Goal: Task Accomplishment & Management: Complete application form

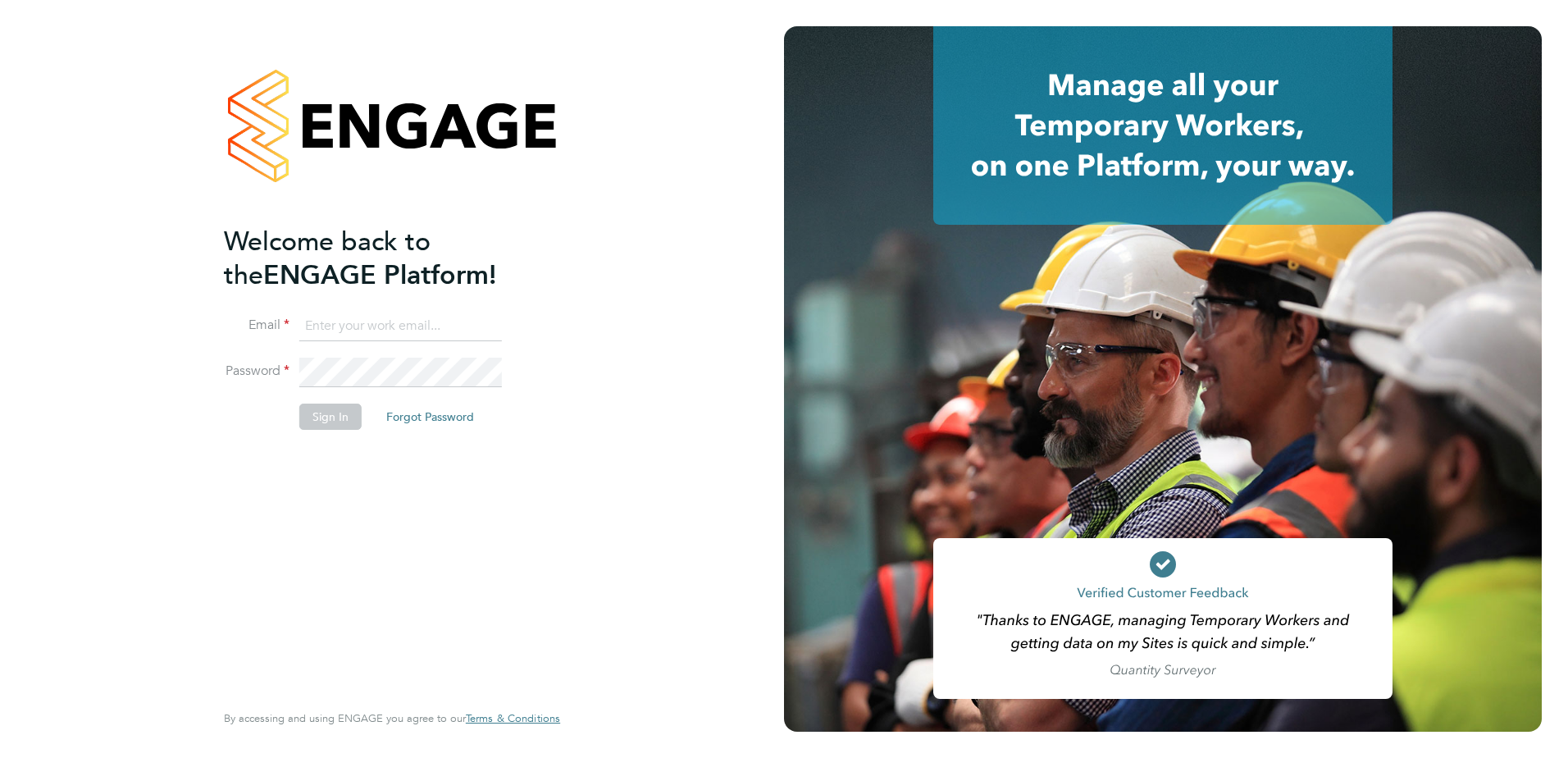
type input "sarah.browning@Hrgo.co.uk"
click at [335, 421] on button "Sign In" at bounding box center [330, 416] width 62 height 26
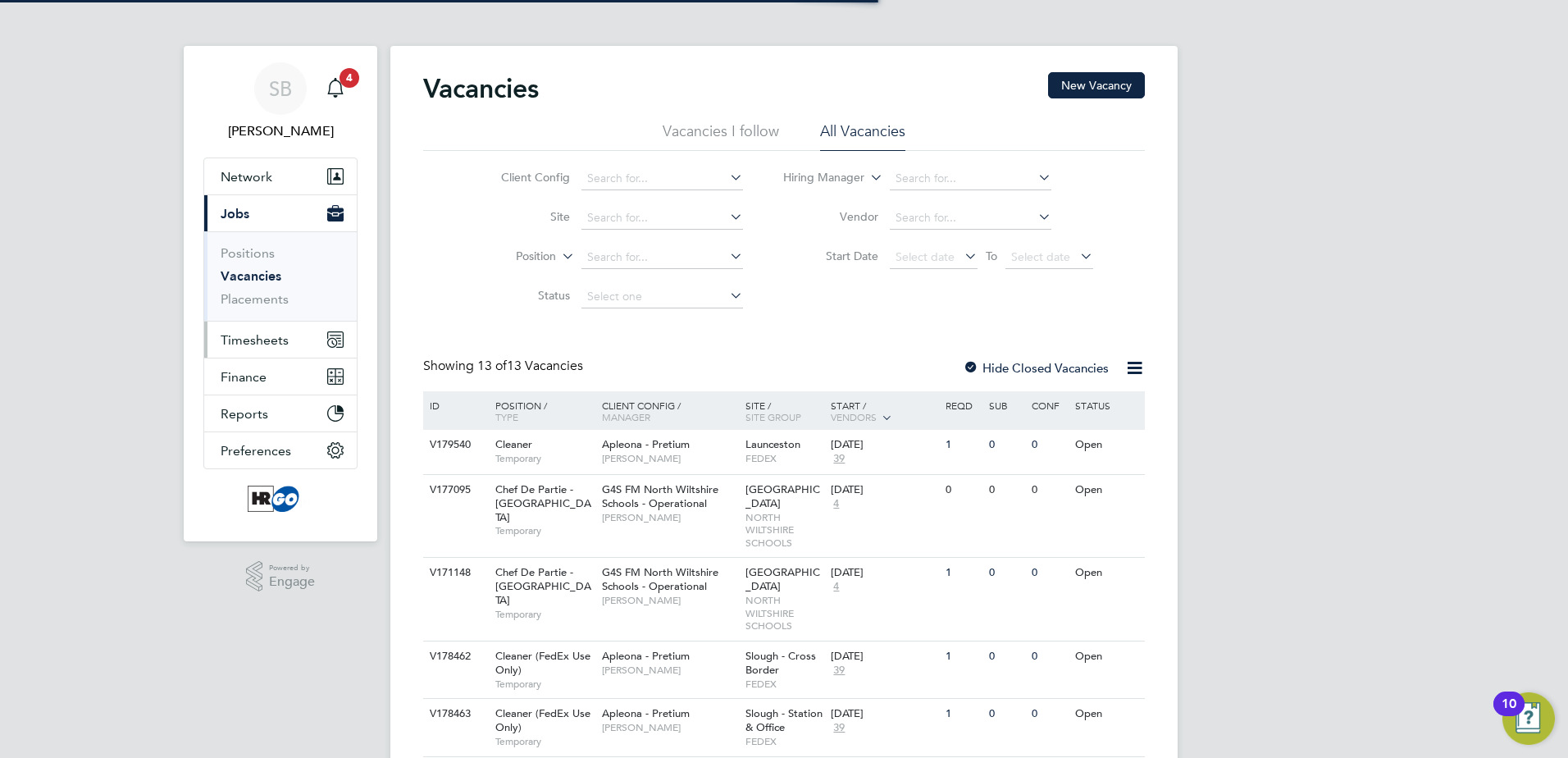
click at [267, 346] on span "Timesheets" at bounding box center [254, 339] width 68 height 16
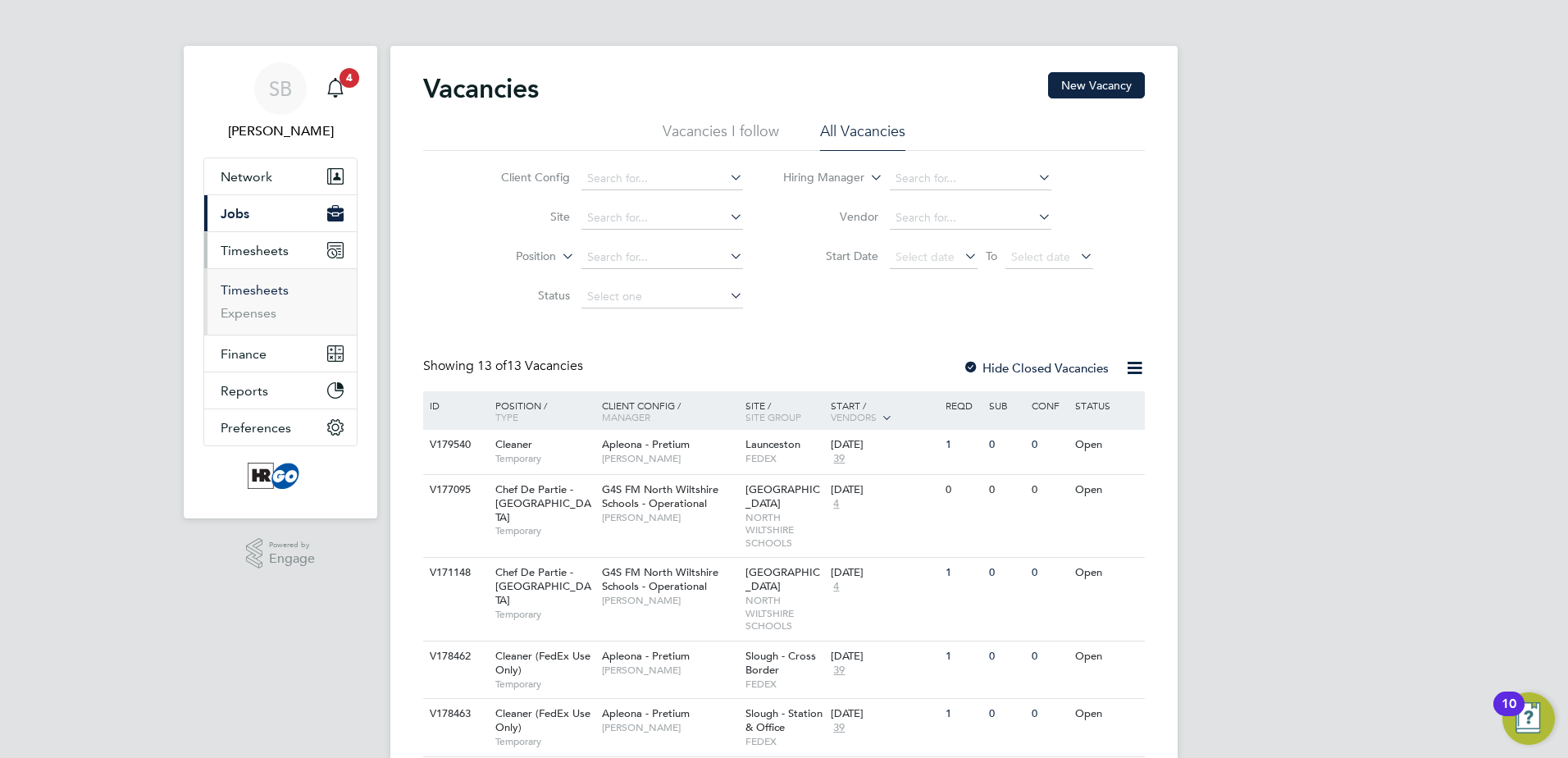
click at [252, 290] on link "Timesheets" at bounding box center [254, 289] width 68 height 16
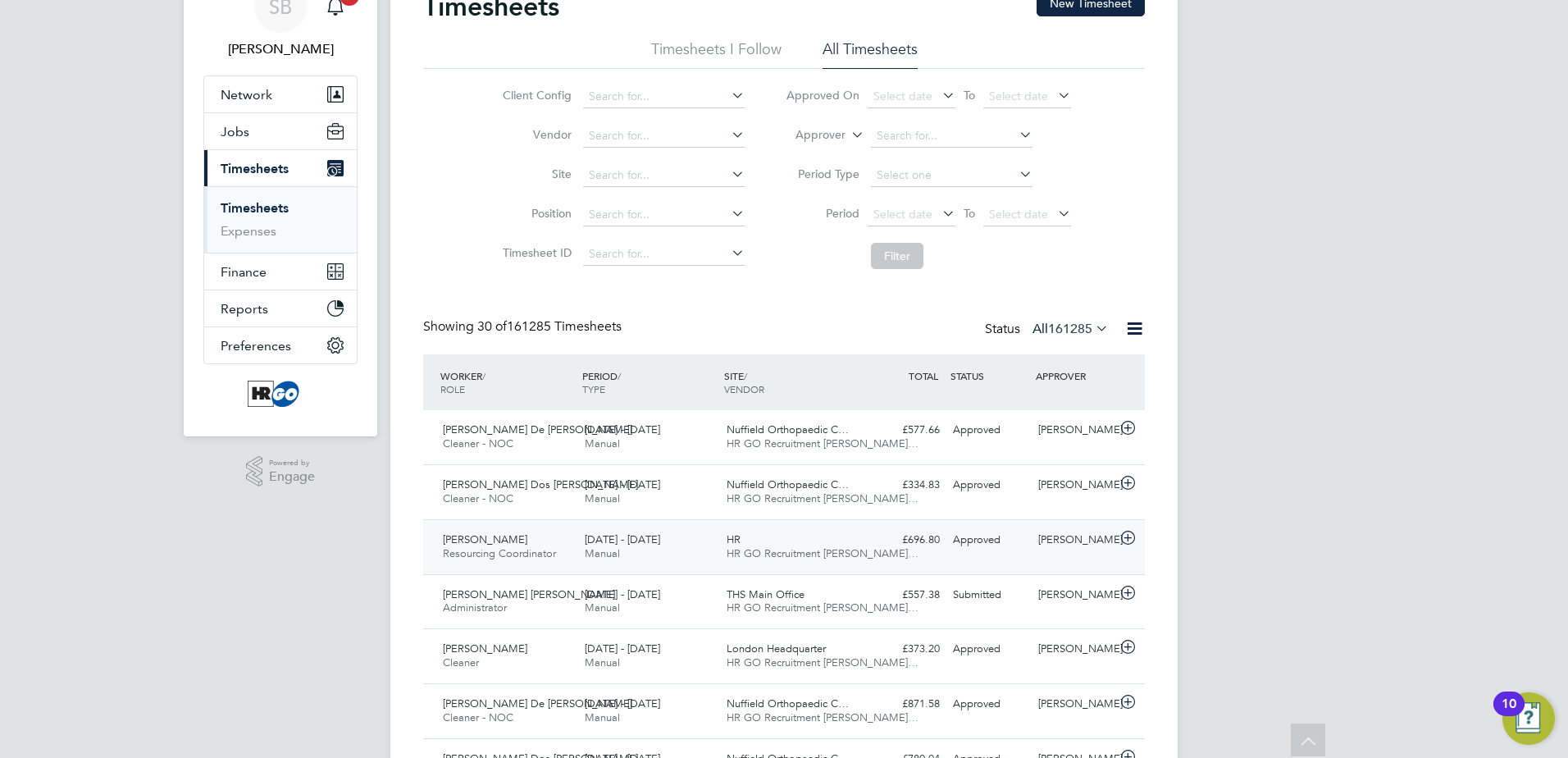
click at [556, 536] on div "[PERSON_NAME] Resourcing Coordinator [DATE] - [DATE]" at bounding box center [507, 547] width 142 height 41
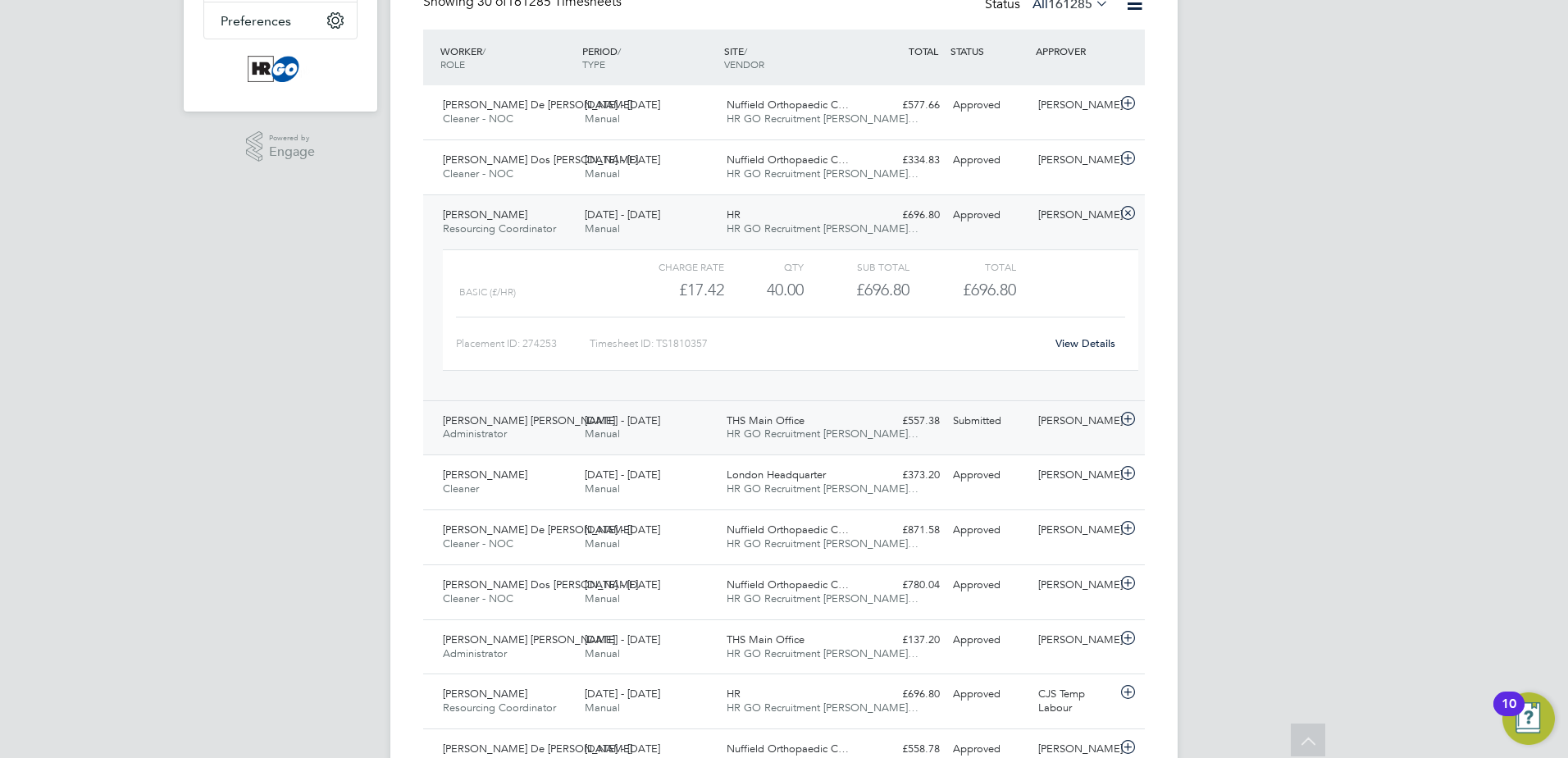
scroll to position [411, 0]
click at [691, 431] on div "[DATE] - [DATE] Manual" at bounding box center [649, 424] width 142 height 41
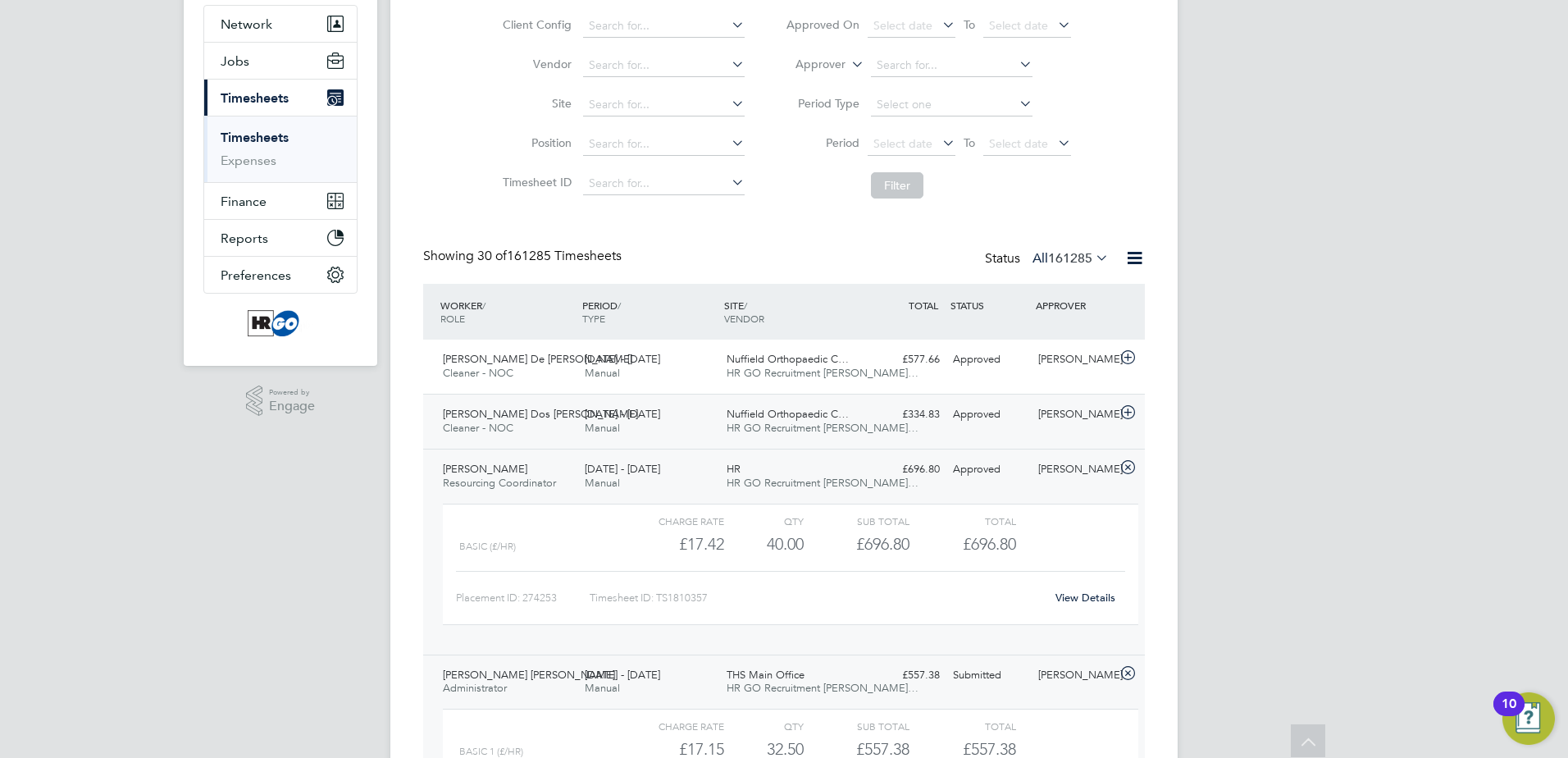
scroll to position [0, 0]
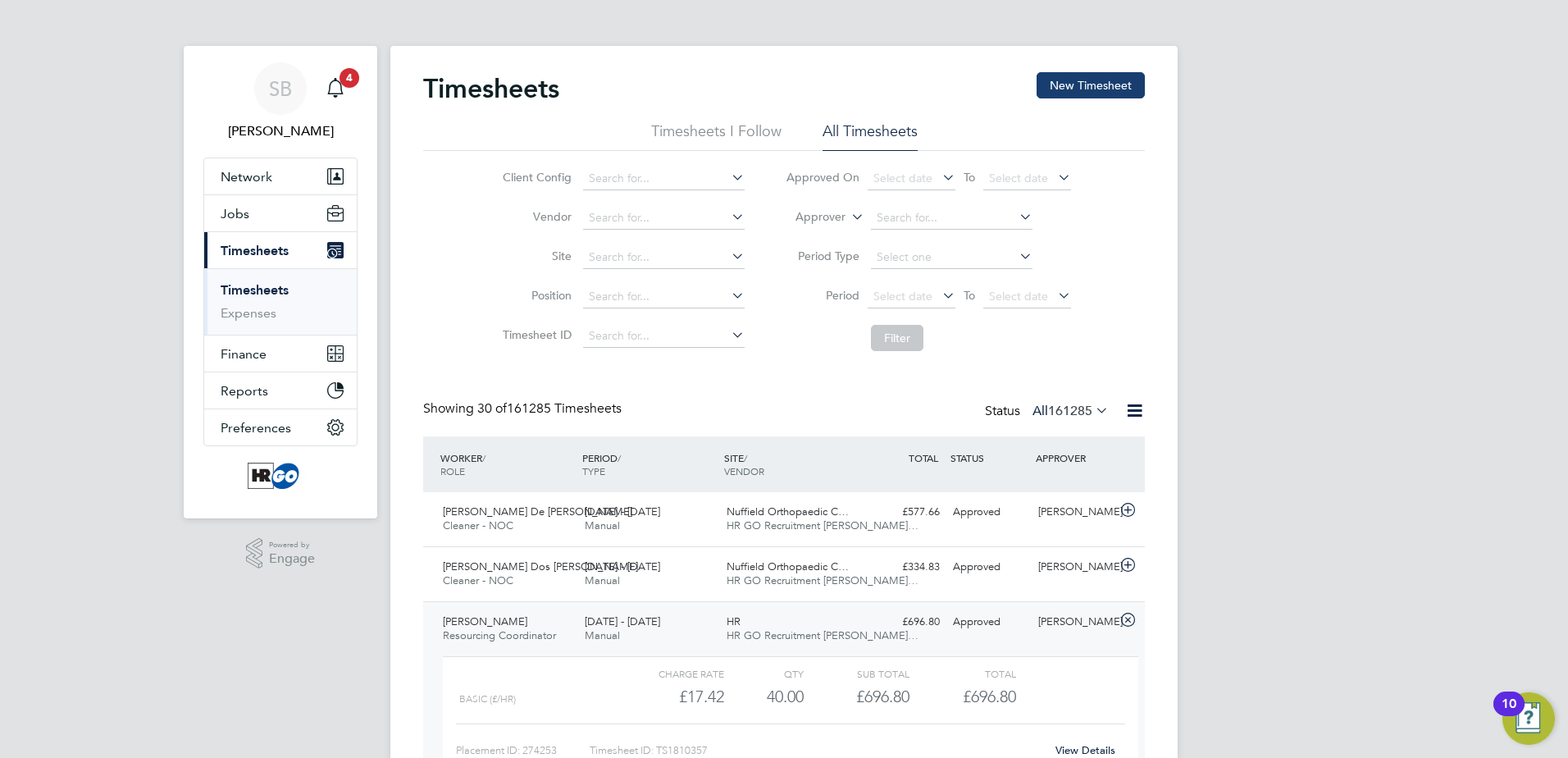
click at [1068, 87] on button "New Timesheet" at bounding box center [1091, 85] width 108 height 26
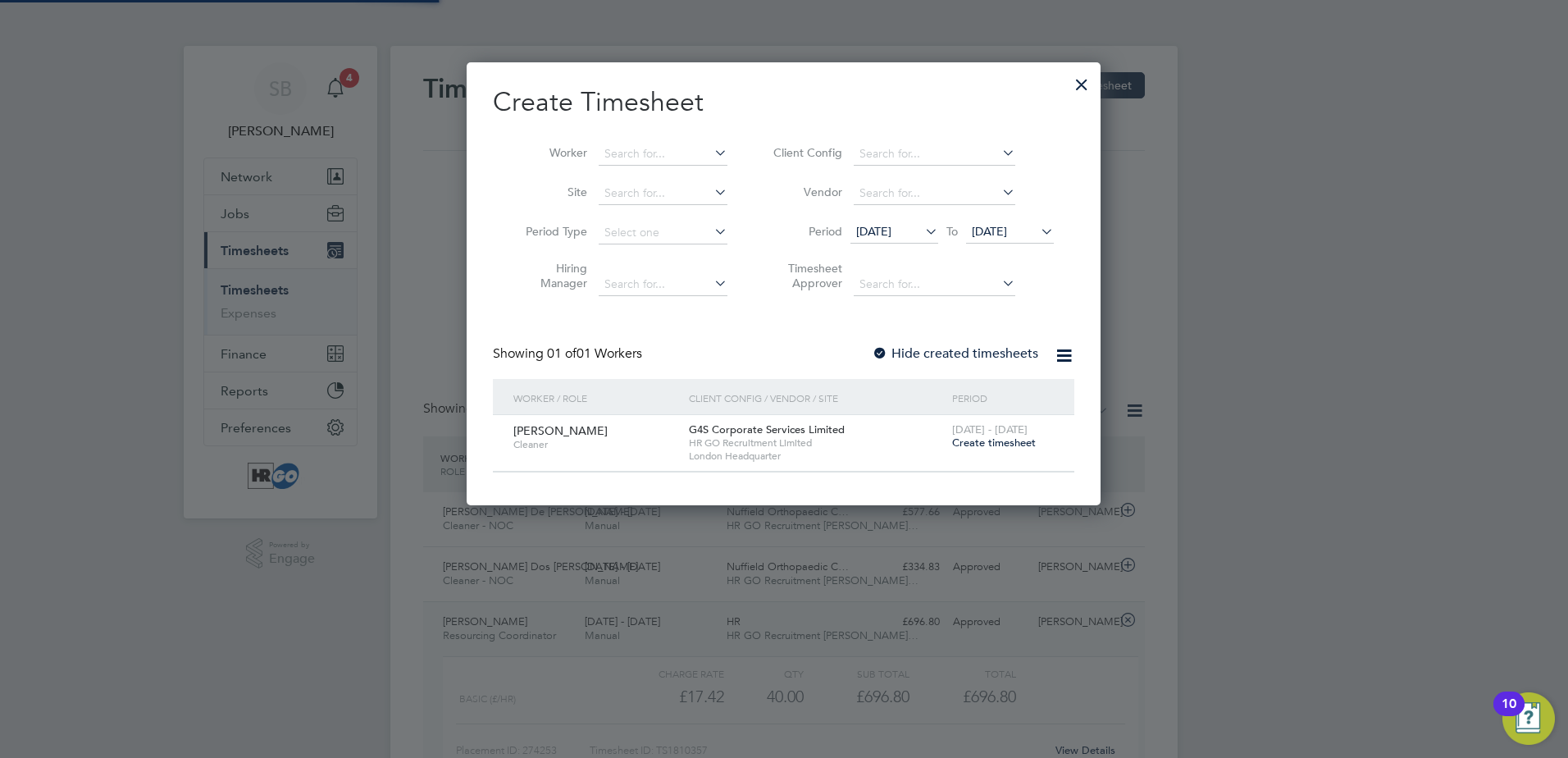
scroll to position [442, 635]
click at [996, 436] on span "Create timesheet" at bounding box center [994, 442] width 83 height 14
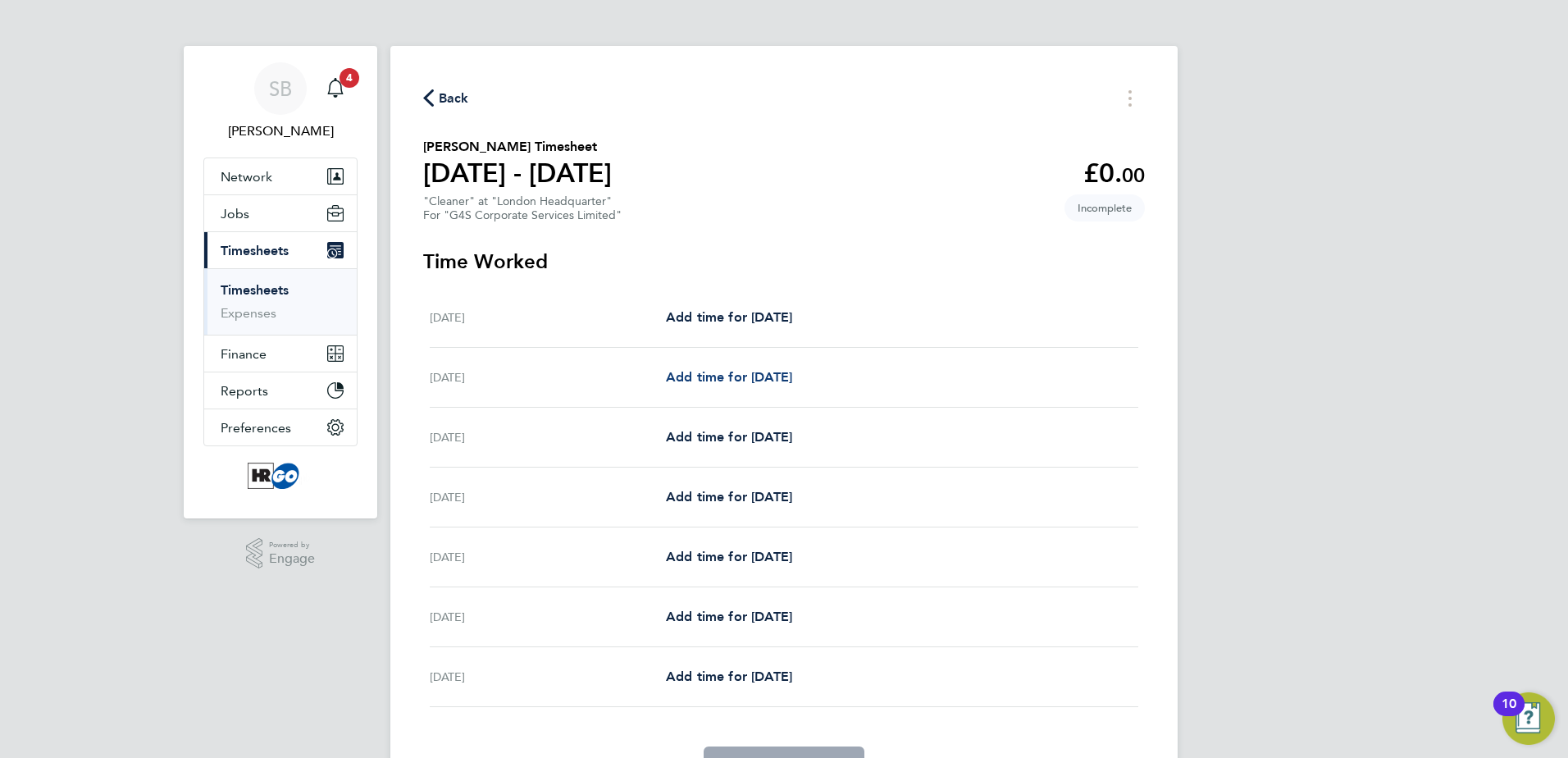
click at [753, 380] on span "Add time for [DATE]" at bounding box center [729, 376] width 126 height 16
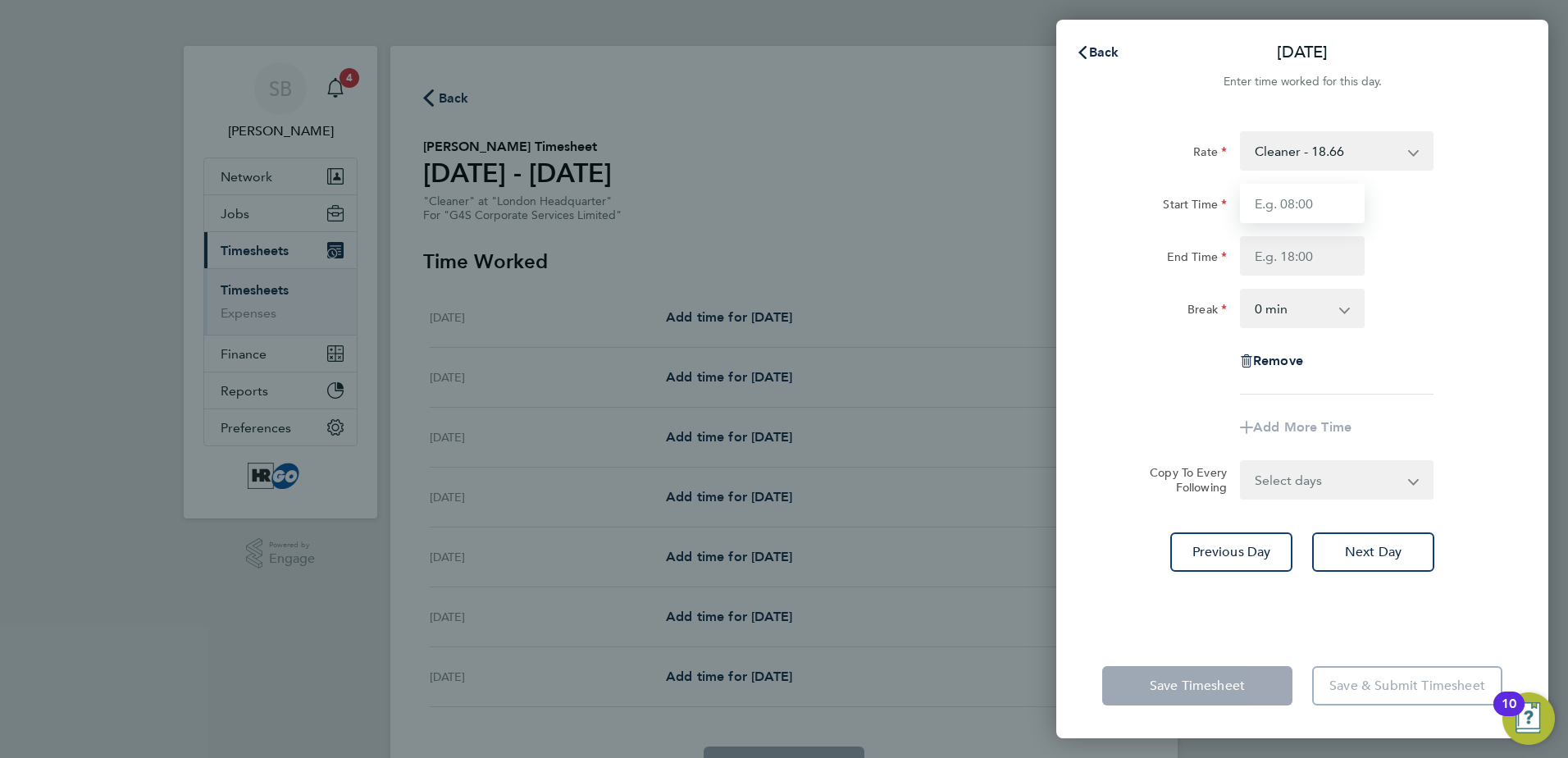
click at [1315, 204] on input "Start Time" at bounding box center [1302, 203] width 125 height 39
type input "18:00"
click at [1385, 548] on app-form-button "Next Day" at bounding box center [1369, 551] width 133 height 39
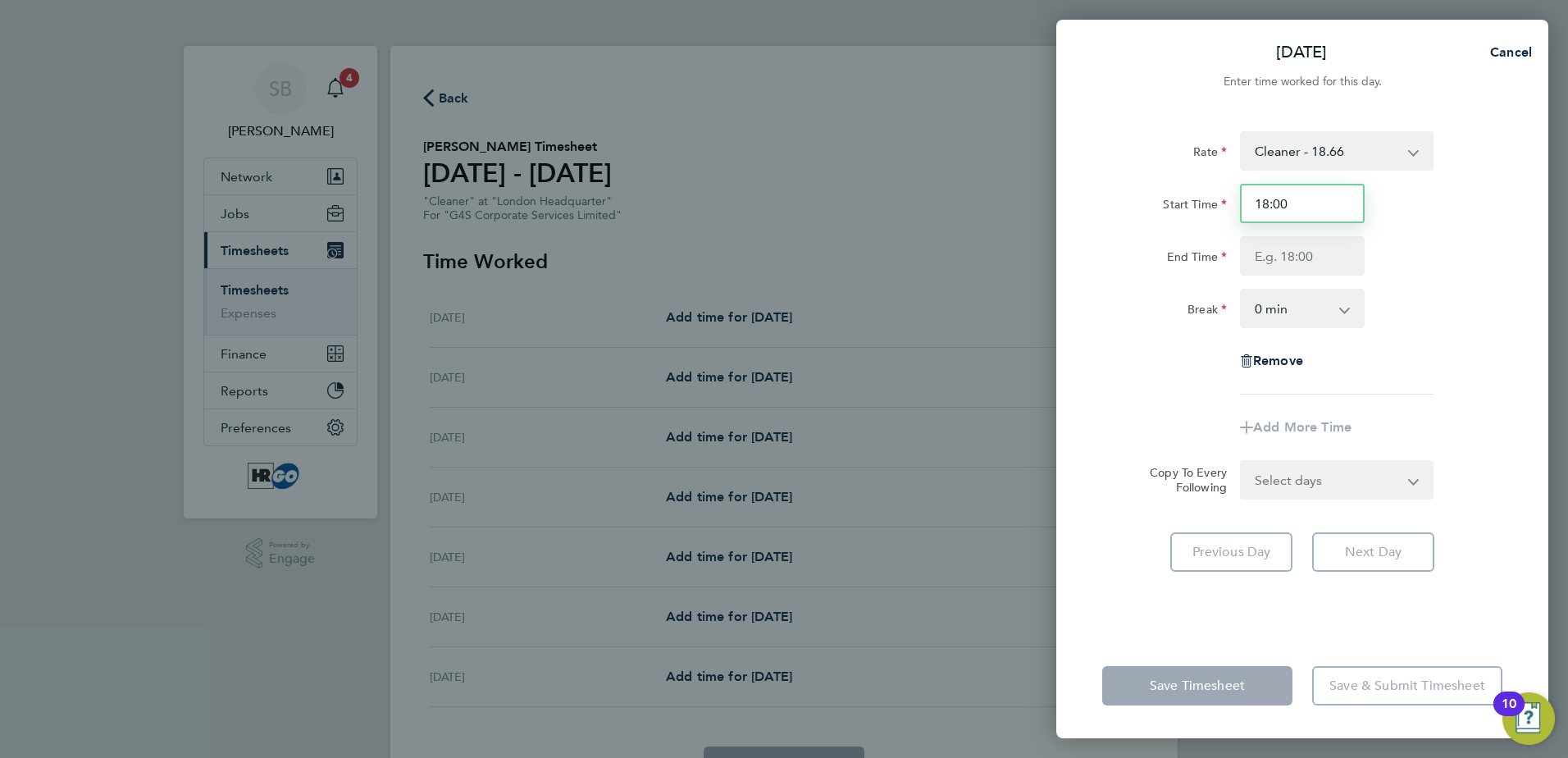
click at [1322, 204] on input "18:00" at bounding box center [1302, 203] width 125 height 39
click at [1355, 556] on app-form-button "Next Day" at bounding box center [1369, 551] width 133 height 39
click at [1516, 52] on span "Cancel" at bounding box center [1509, 52] width 46 height 16
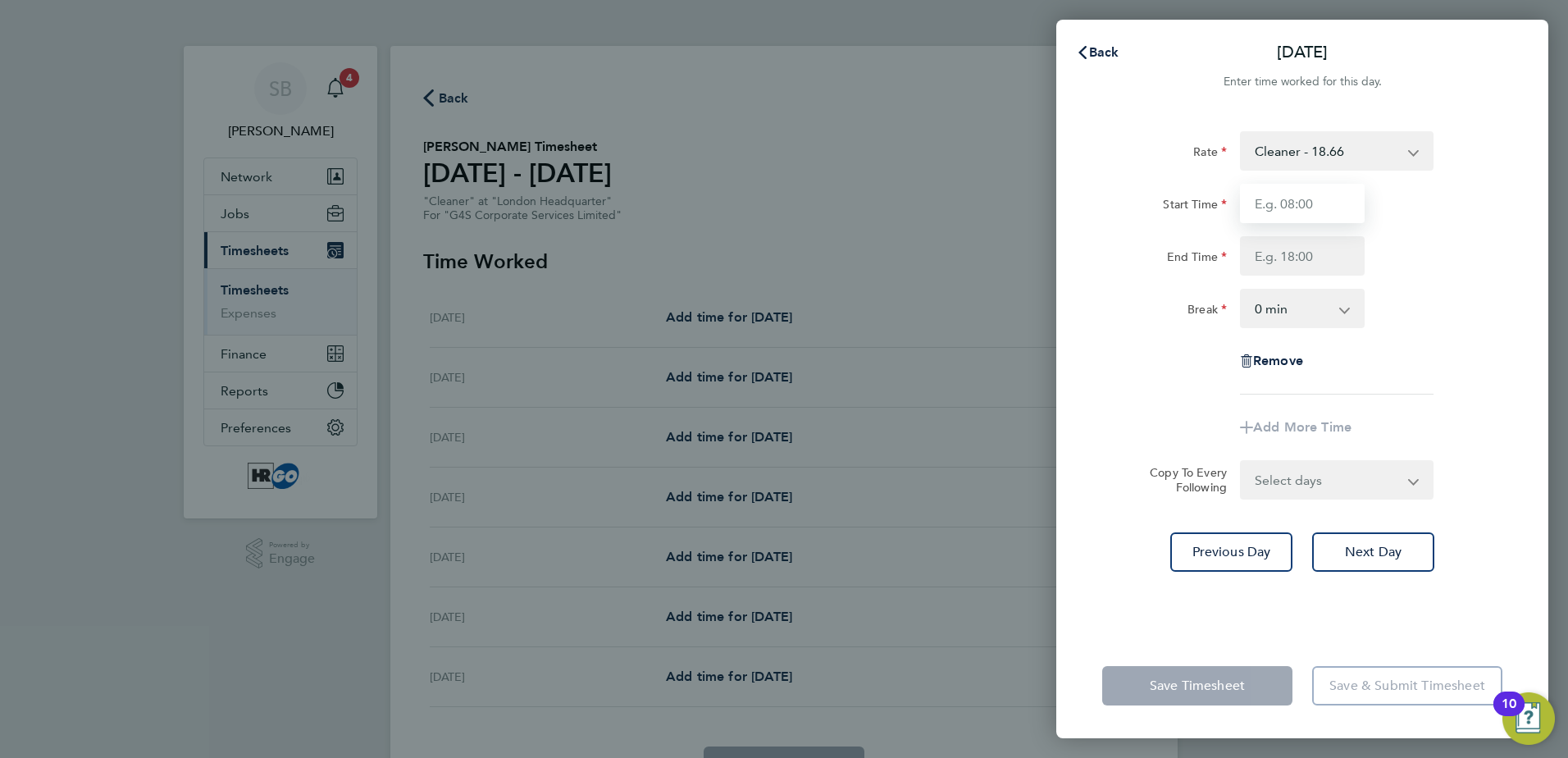
click at [1305, 210] on input "Start Time" at bounding box center [1302, 203] width 125 height 39
type input "18:00"
click at [1372, 561] on app-form-button "Next Day" at bounding box center [1369, 551] width 133 height 39
click at [1507, 47] on span "Cancel" at bounding box center [1509, 52] width 46 height 16
click at [1090, 54] on span "Back" at bounding box center [1104, 52] width 31 height 16
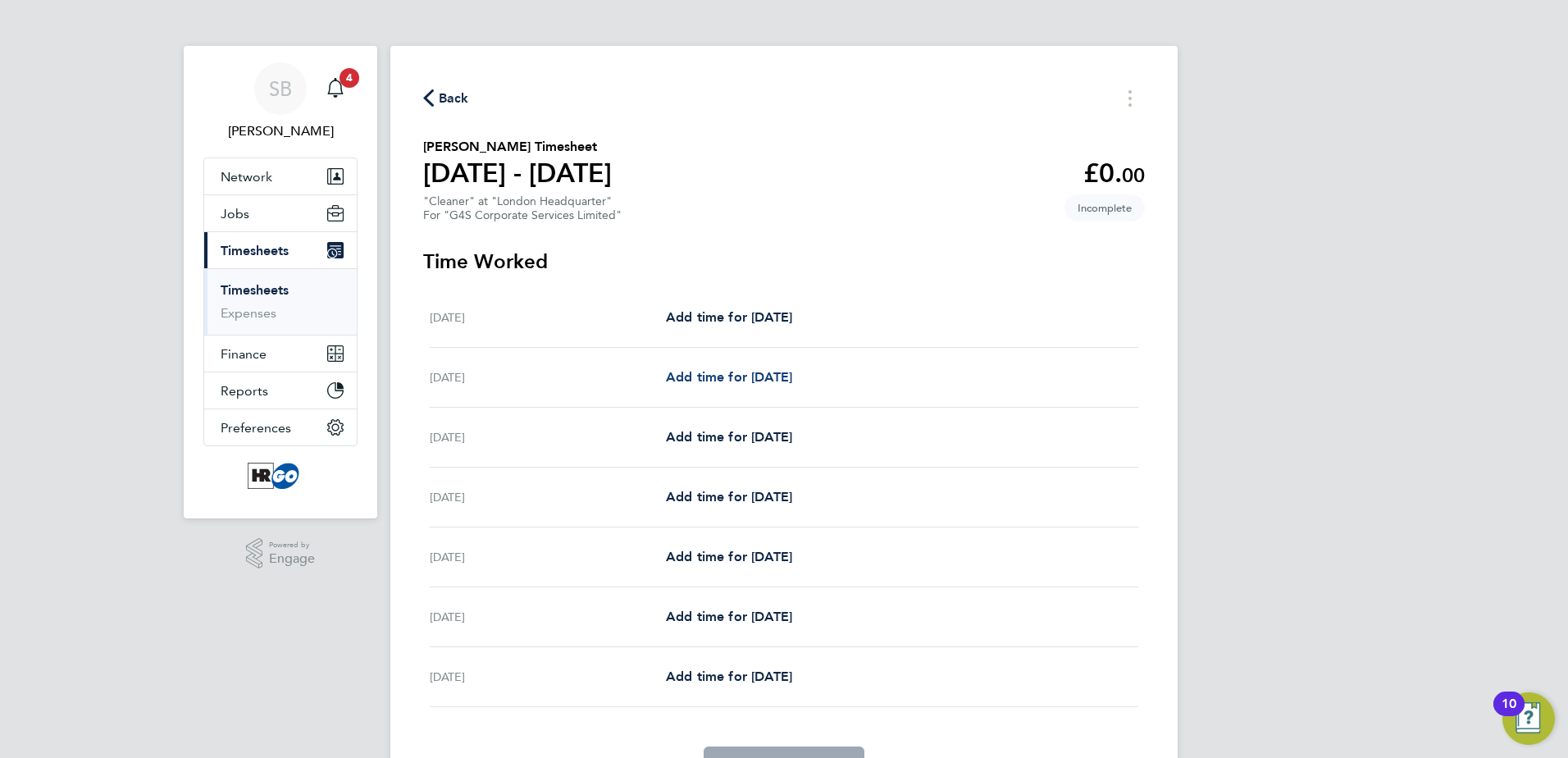
click at [753, 374] on span "Add time for [DATE]" at bounding box center [729, 376] width 126 height 16
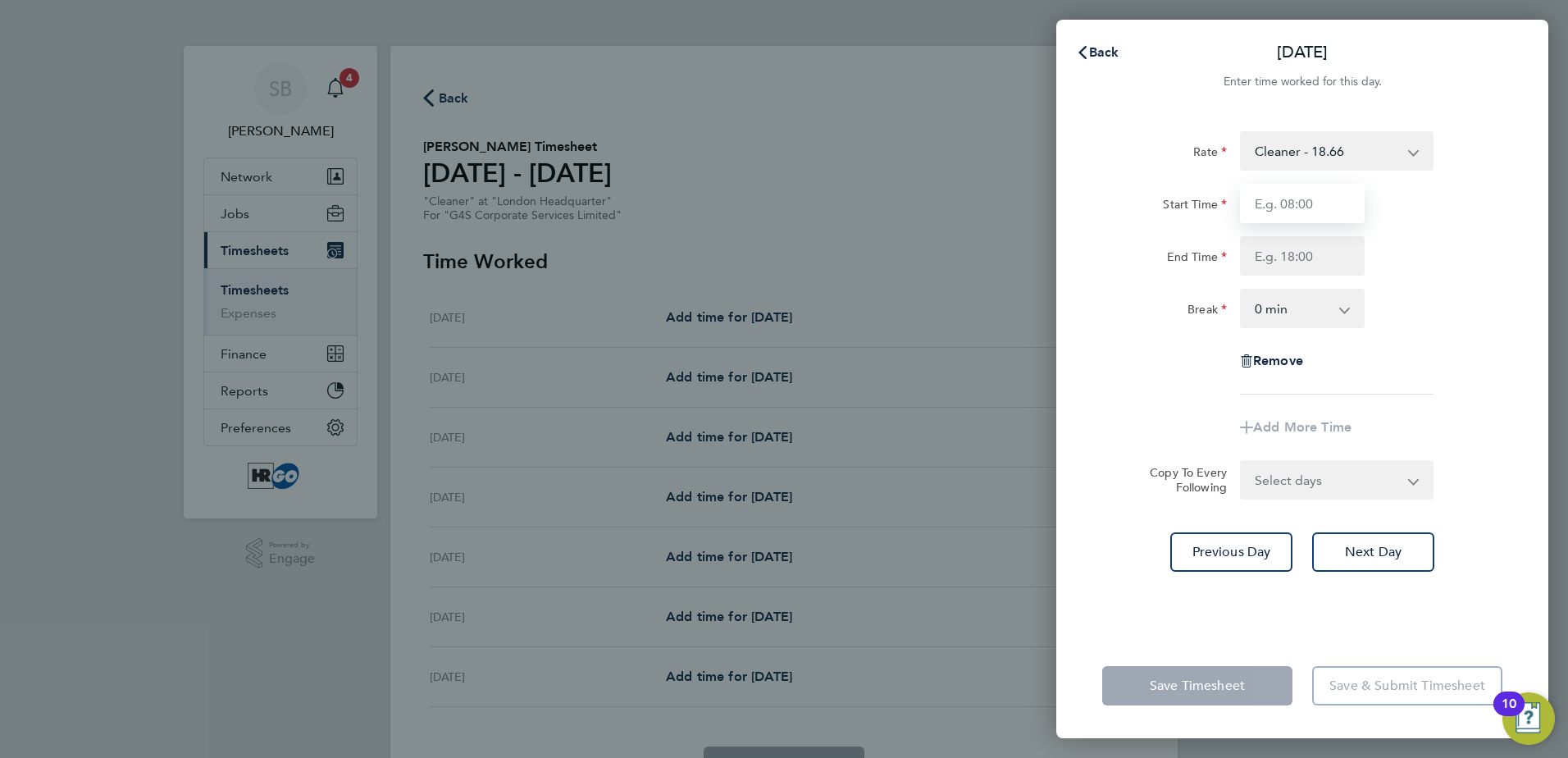
click at [1316, 200] on input "Start Time" at bounding box center [1302, 203] width 125 height 39
type input "18:00"
click at [1369, 560] on app-form-button "Next Day" at bounding box center [1369, 551] width 133 height 39
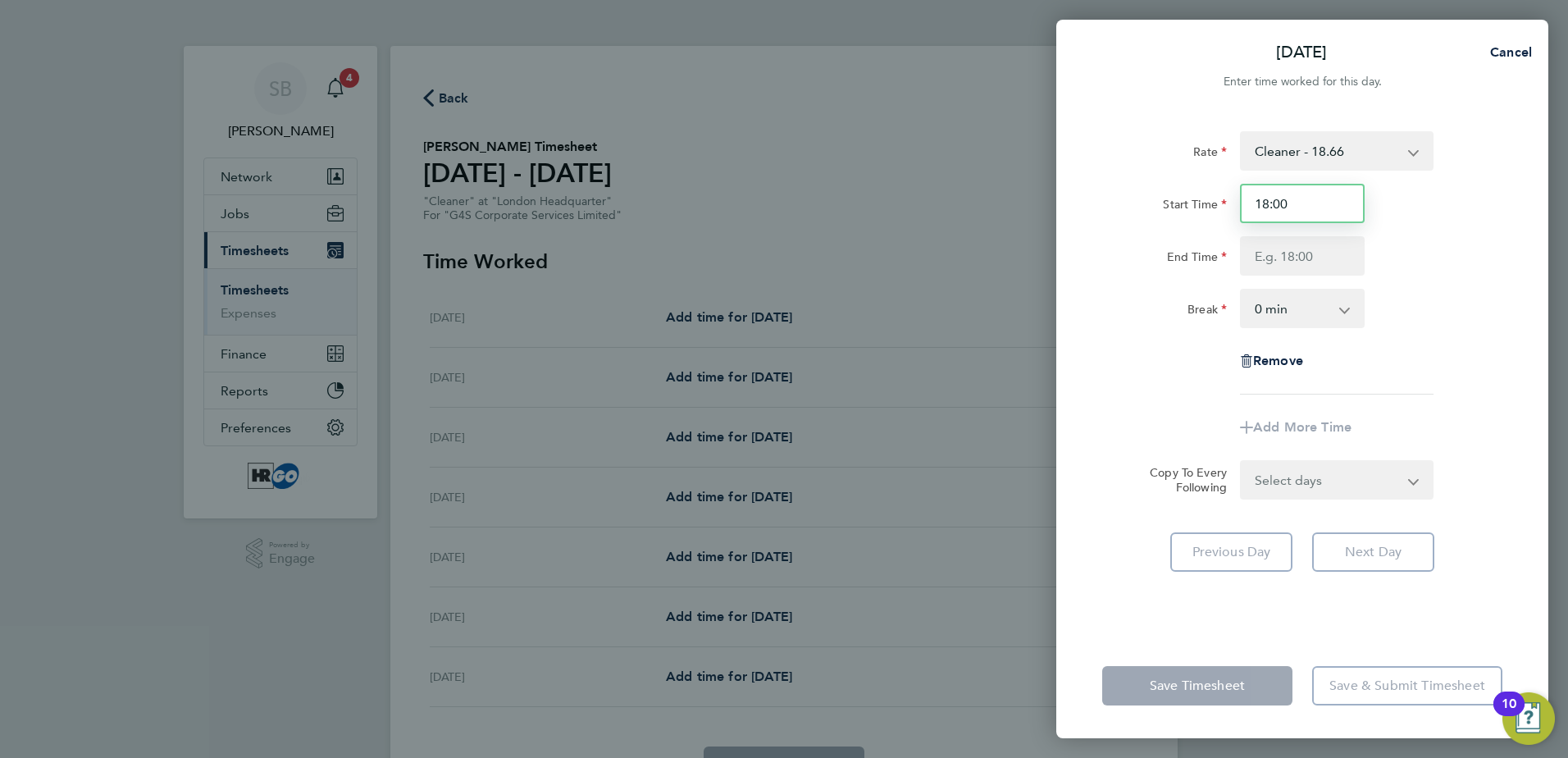
click at [1289, 195] on input "18:00" at bounding box center [1302, 203] width 125 height 39
click at [1311, 265] on input "End Time" at bounding box center [1302, 256] width 125 height 39
type input "22:00"
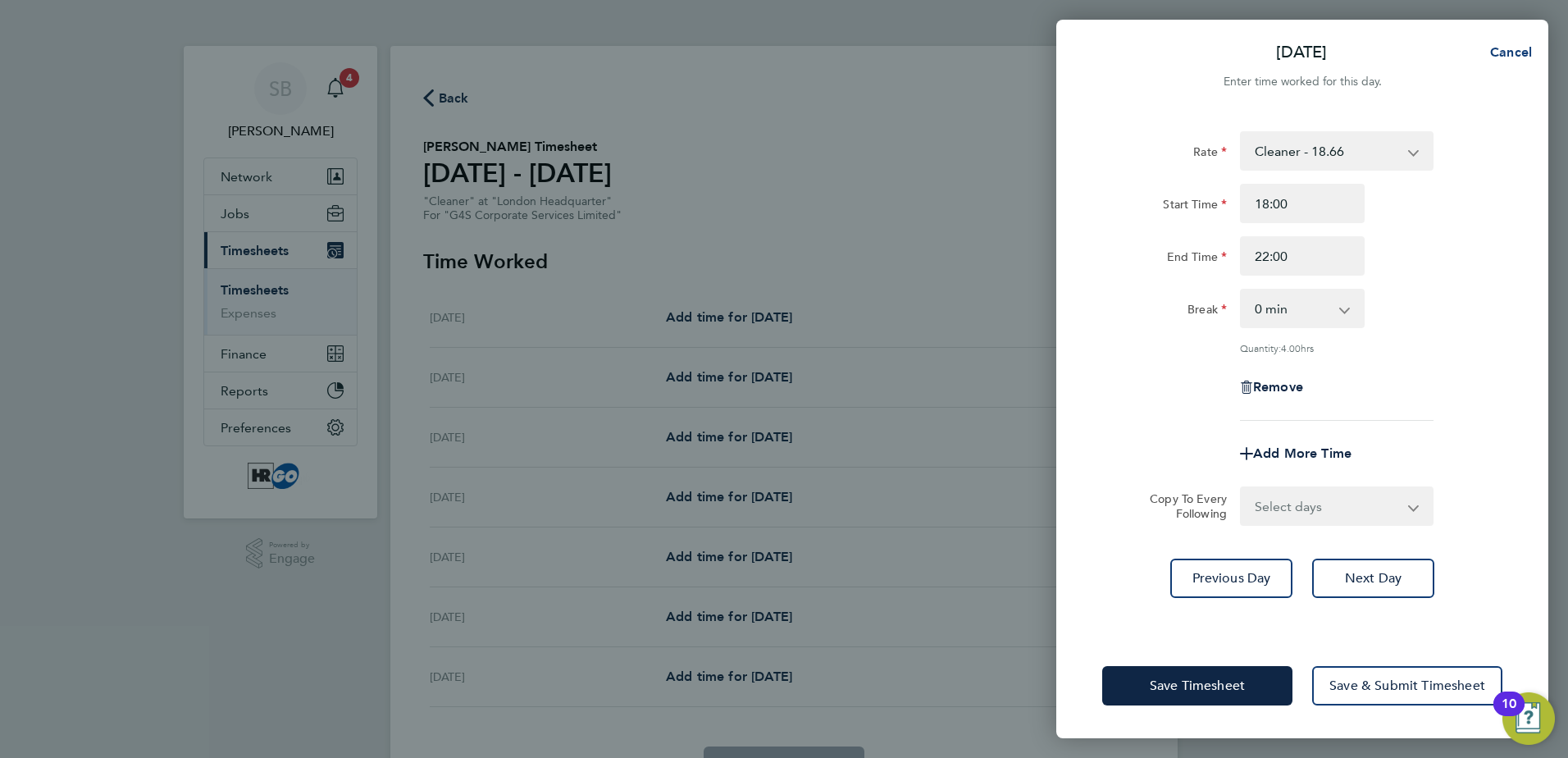
click at [1504, 52] on span "Cancel" at bounding box center [1509, 52] width 46 height 16
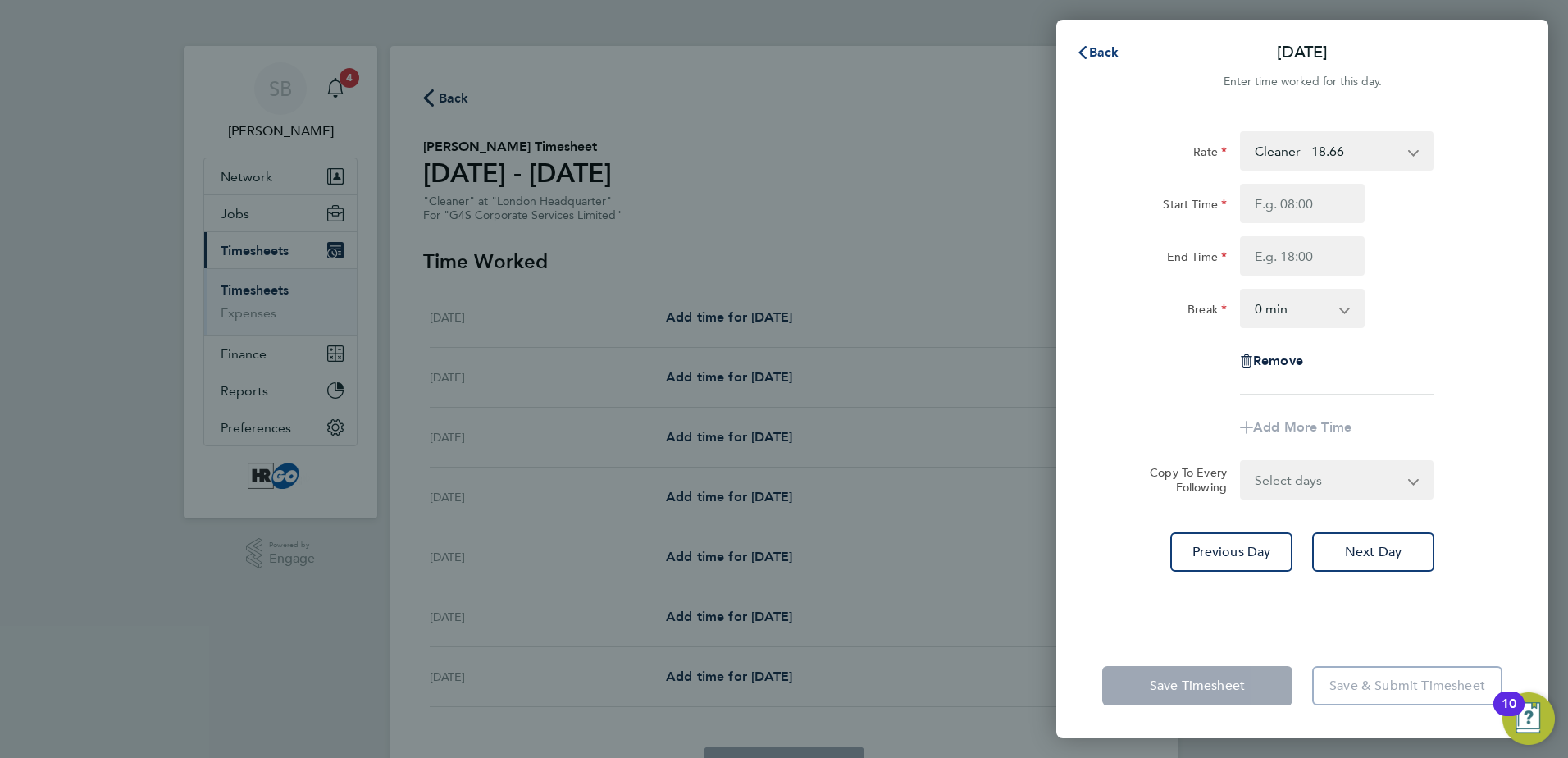
click at [1096, 62] on button "Back" at bounding box center [1098, 52] width 76 height 32
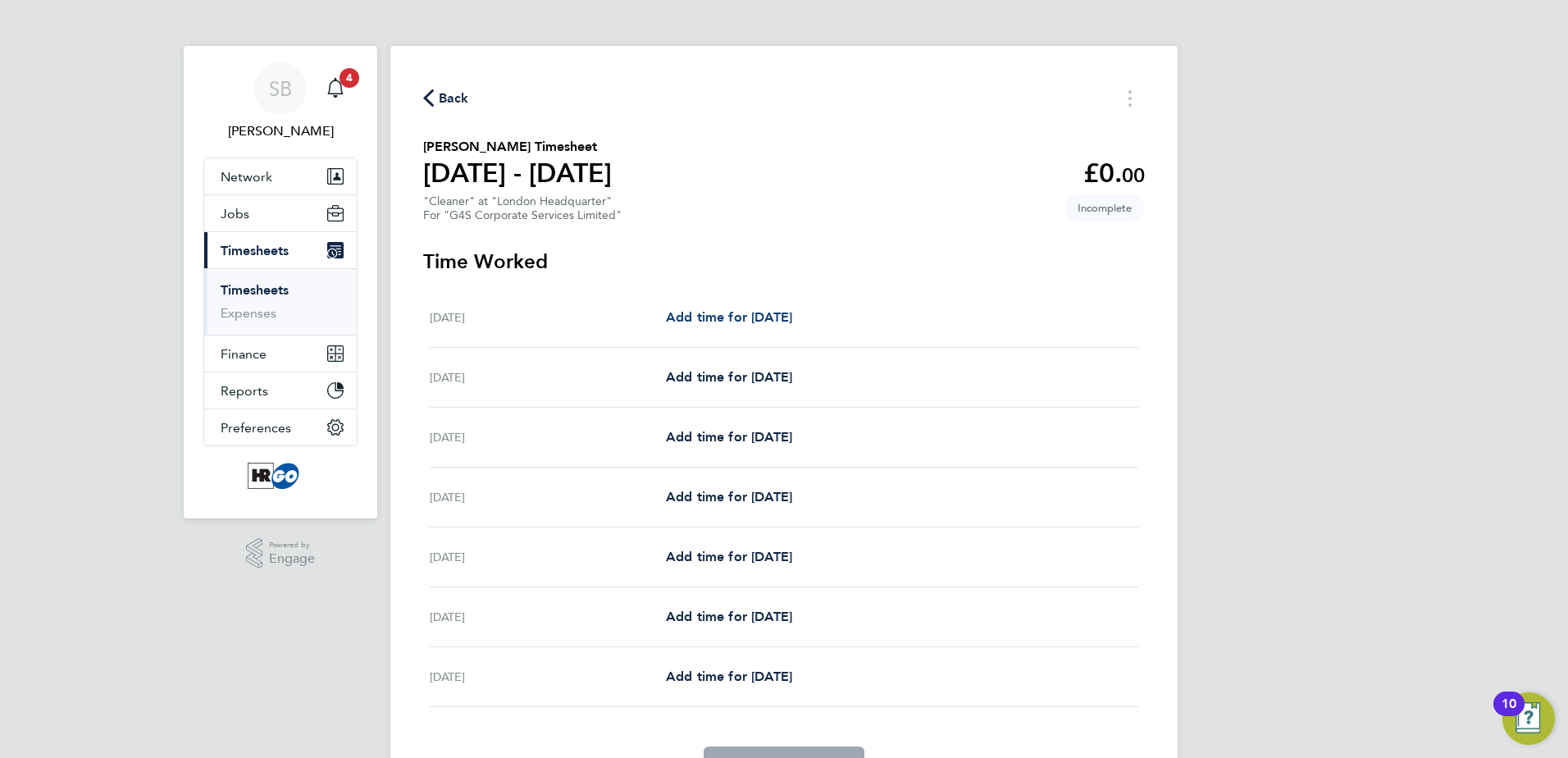
click at [733, 315] on span "Add time for [DATE]" at bounding box center [729, 317] width 126 height 16
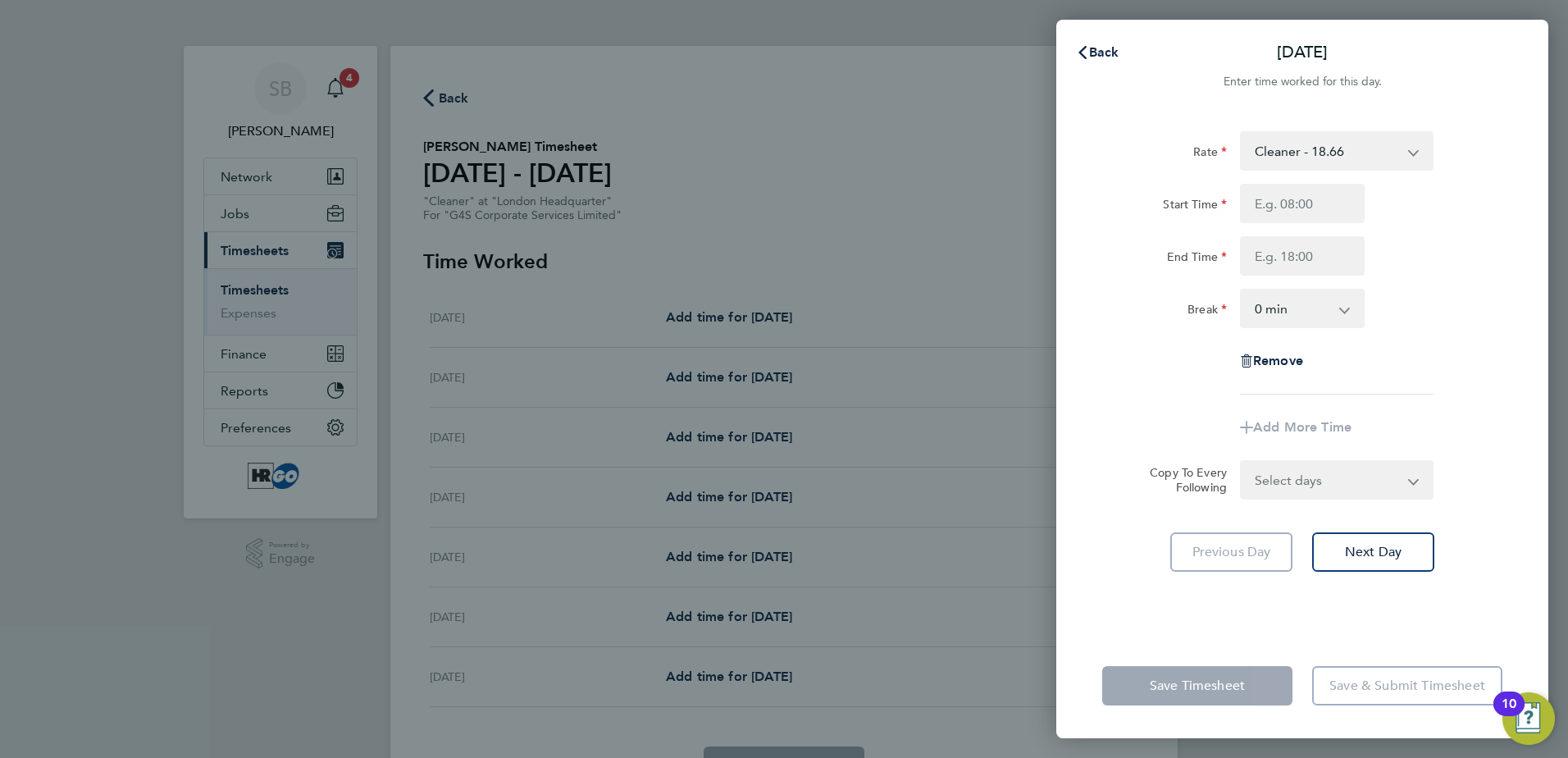
click at [826, 153] on div "Back Mon 25 Aug Enter time worked for this day. Rate Cleaner - 18.66 Start Time…" at bounding box center [784, 379] width 1568 height 758
click at [1106, 49] on span "Back" at bounding box center [1104, 52] width 31 height 16
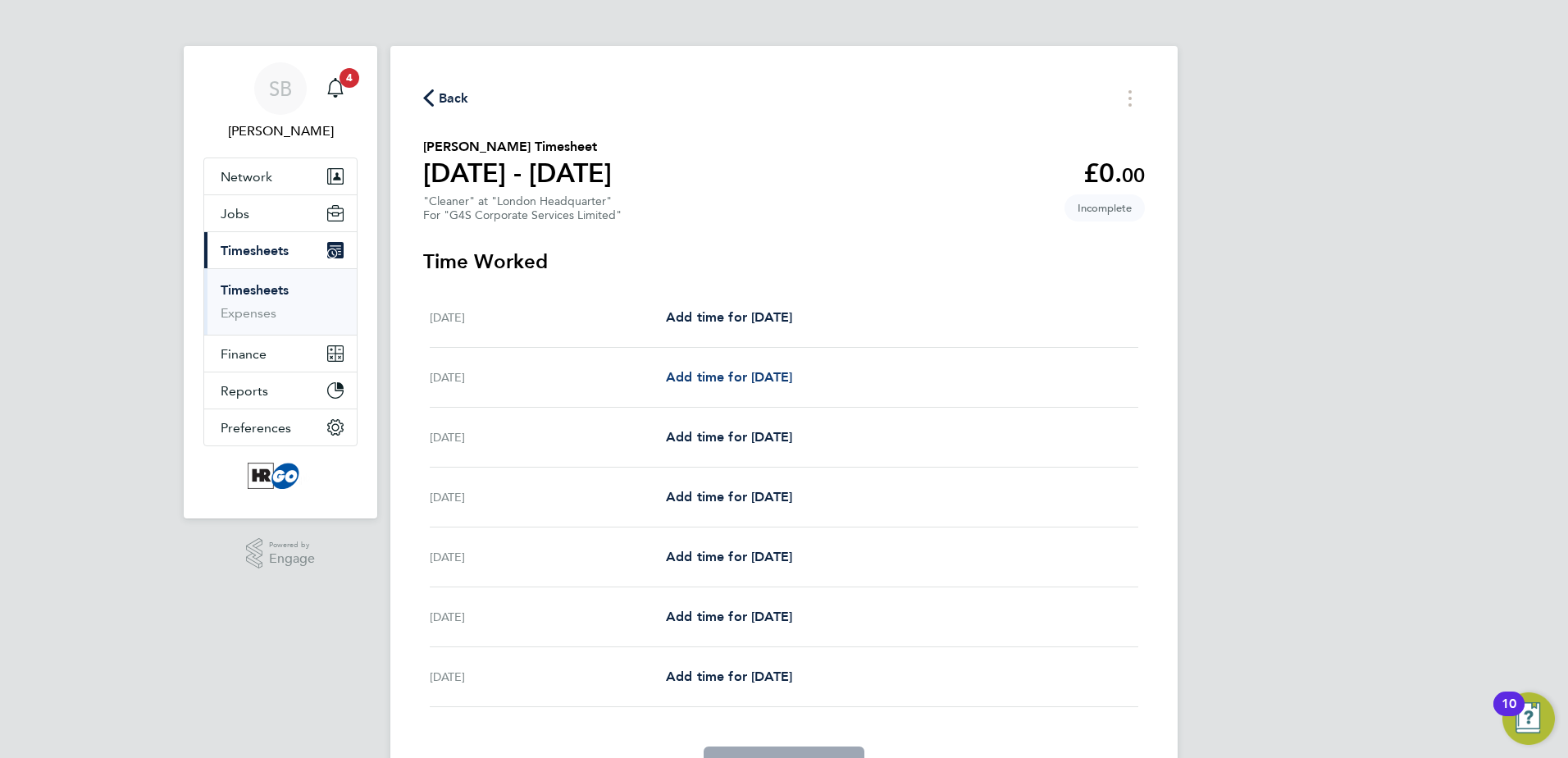
click at [763, 382] on span "Add time for [DATE]" at bounding box center [729, 376] width 126 height 16
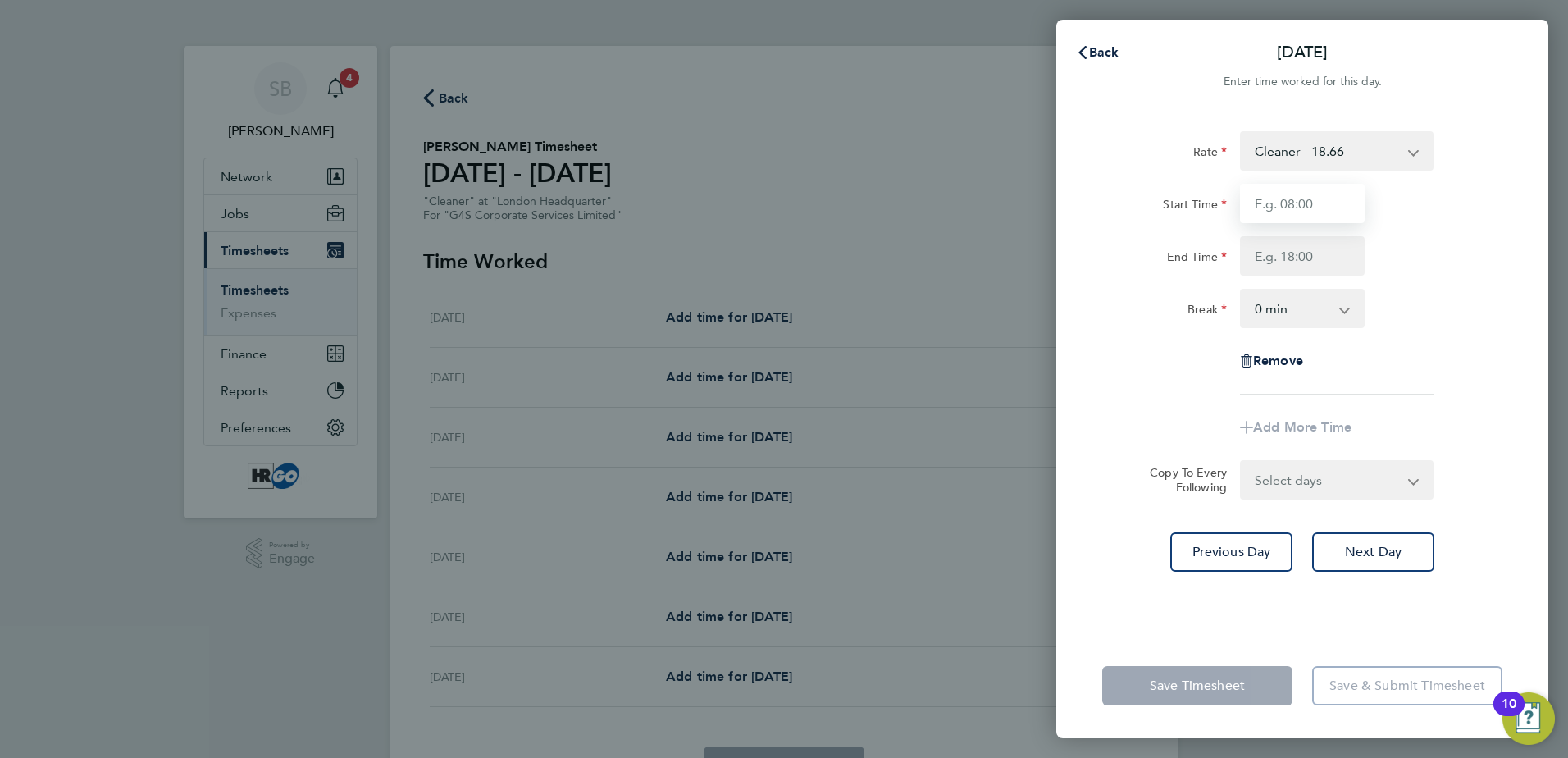
click at [1280, 208] on input "Start Time" at bounding box center [1302, 203] width 125 height 39
type input "18:00"
click at [1309, 259] on input "End Time" at bounding box center [1302, 256] width 125 height 39
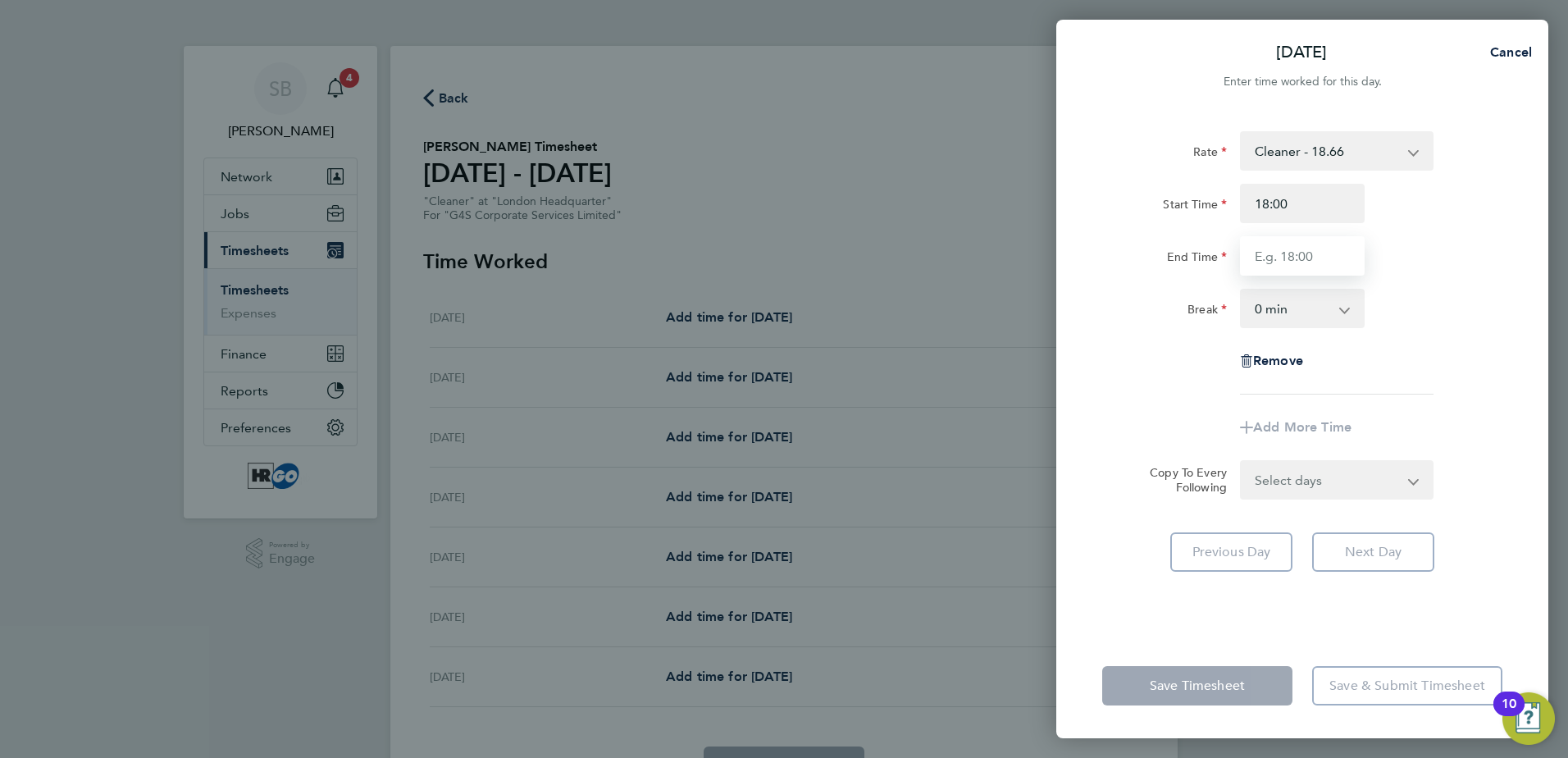
type input "22:00"
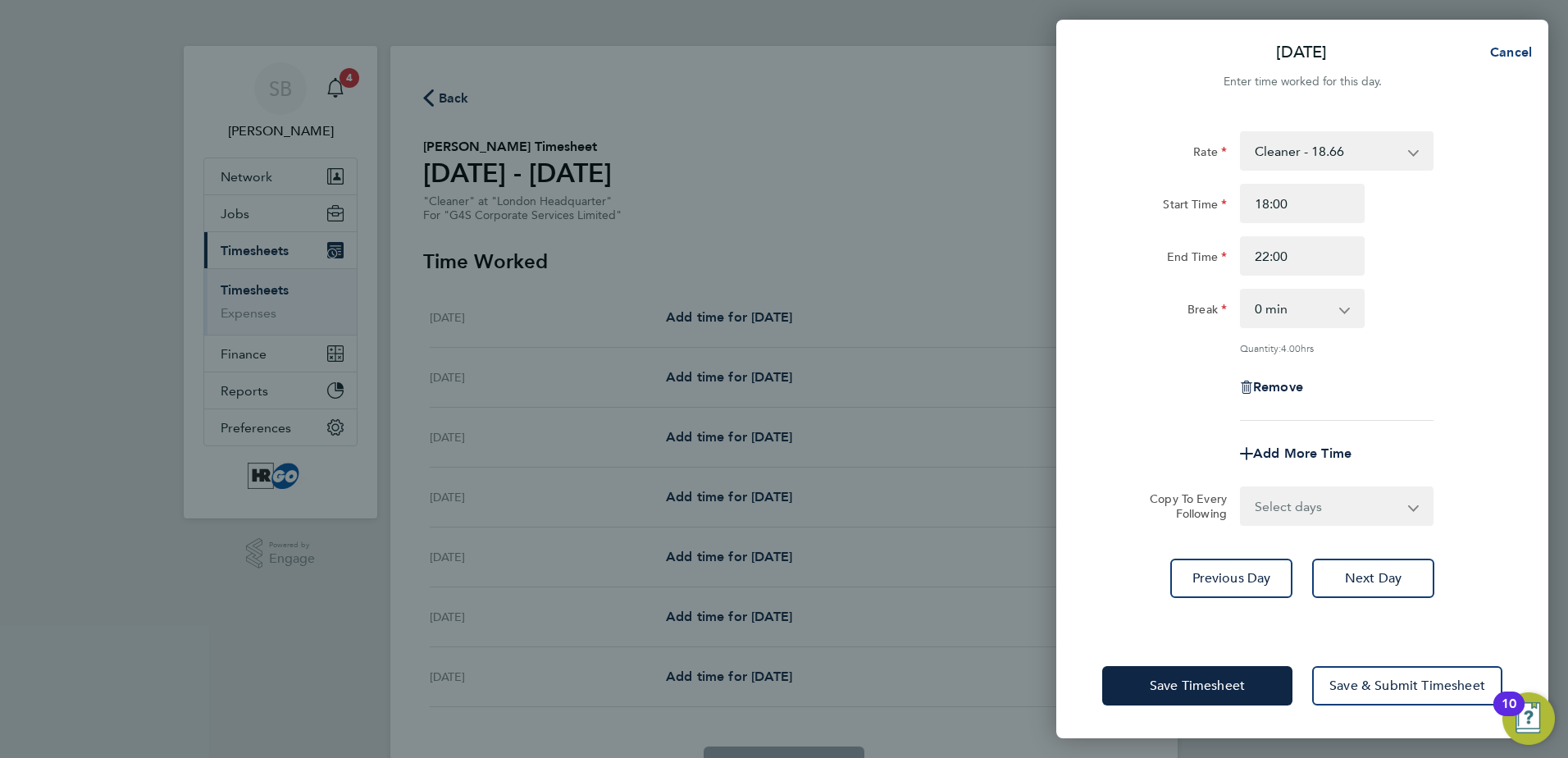
click at [1517, 47] on span "Cancel" at bounding box center [1509, 52] width 46 height 16
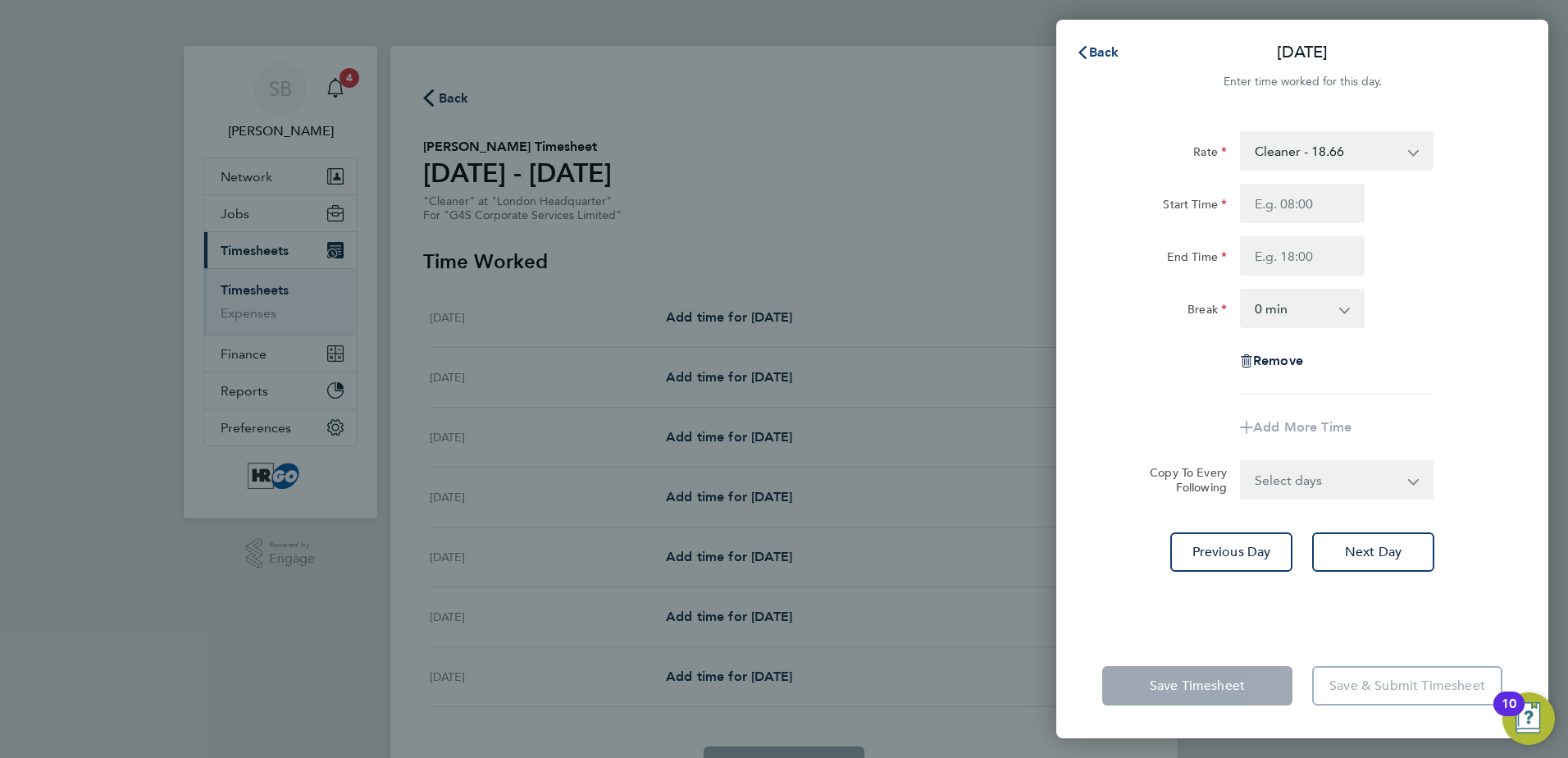
click at [1101, 47] on span "Back" at bounding box center [1104, 52] width 31 height 16
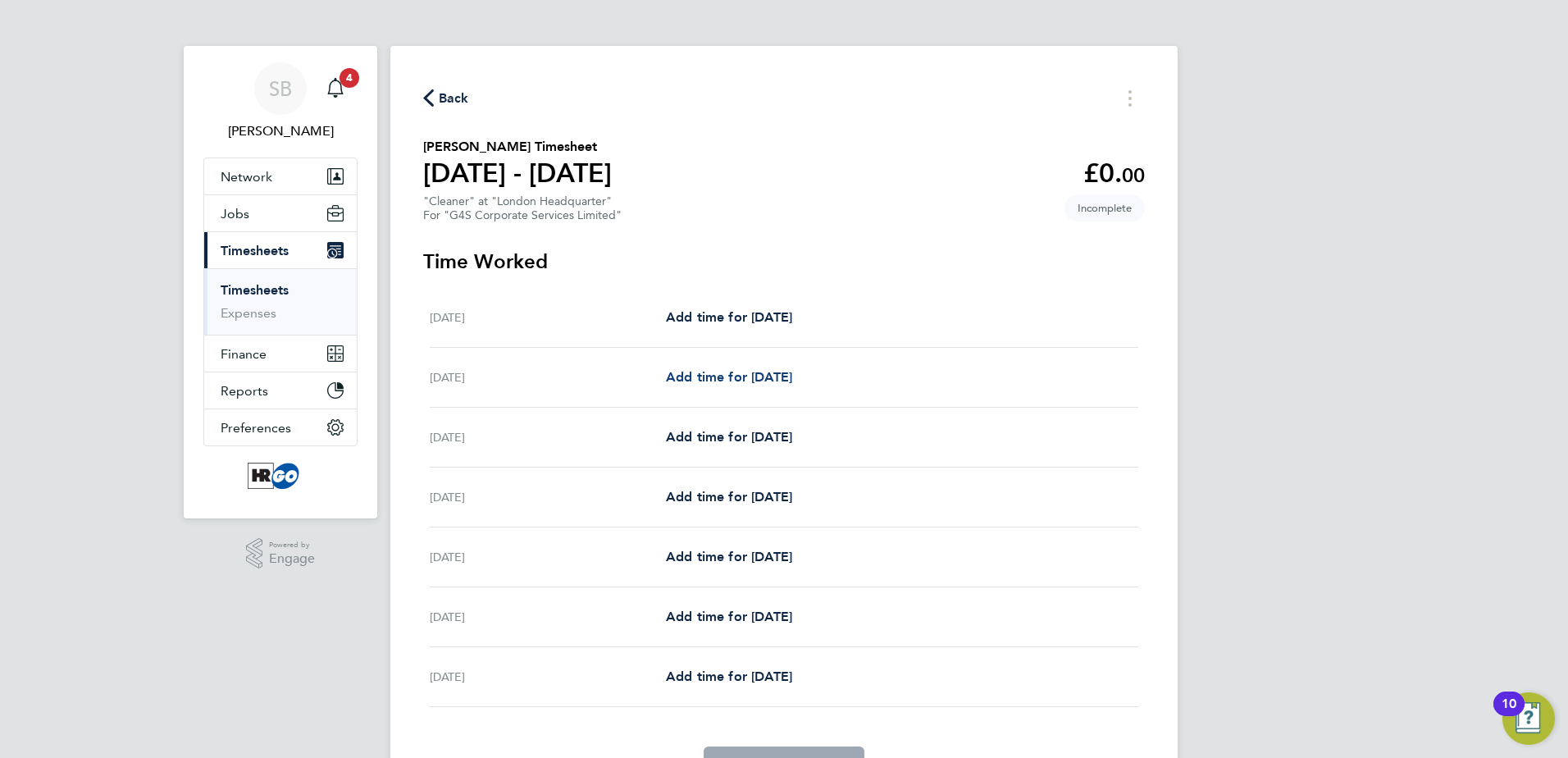
click at [776, 382] on span "Add time for [DATE]" at bounding box center [729, 376] width 126 height 16
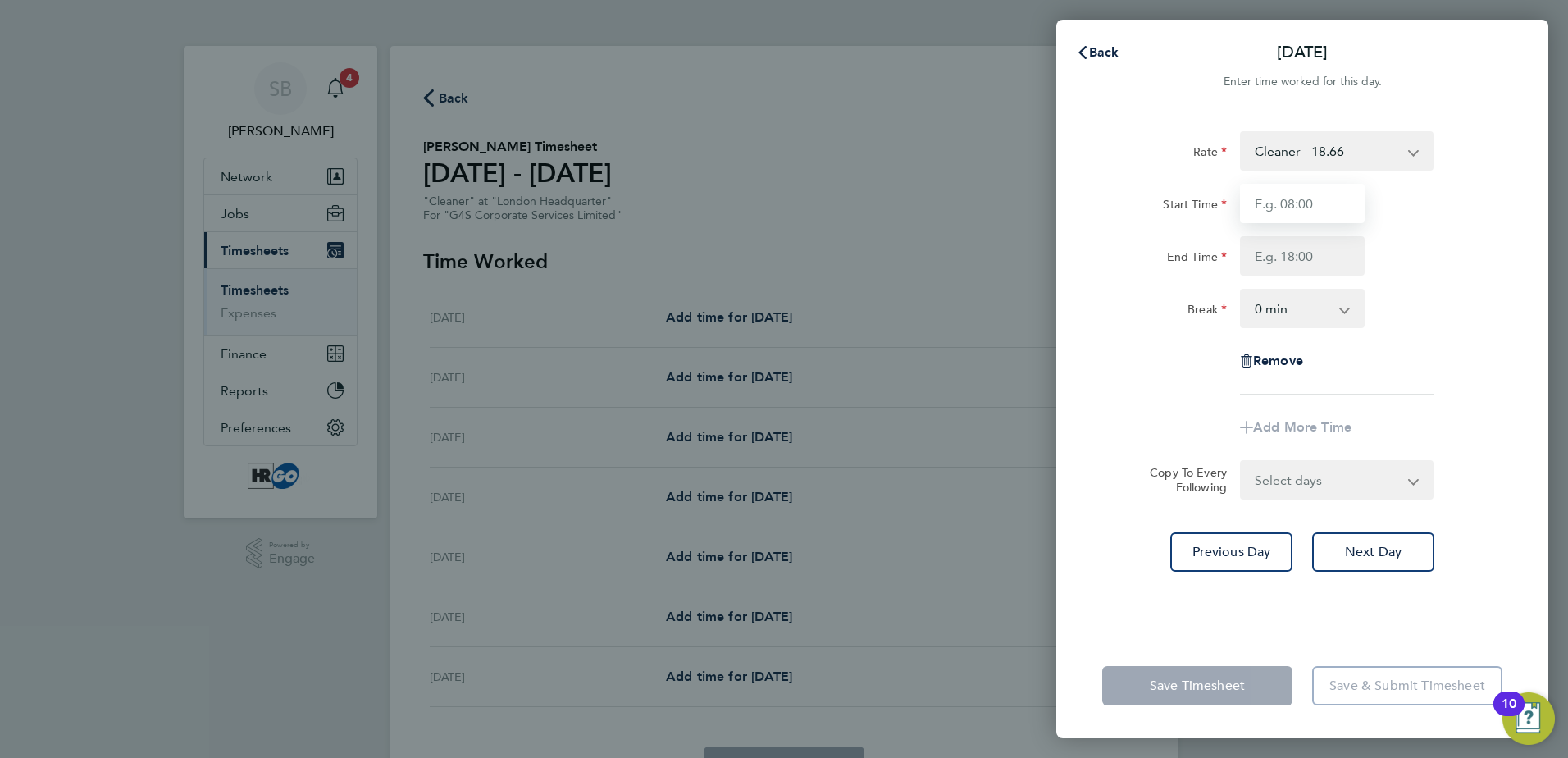
click at [1317, 201] on input "Start Time" at bounding box center [1302, 203] width 125 height 39
type input "18:00"
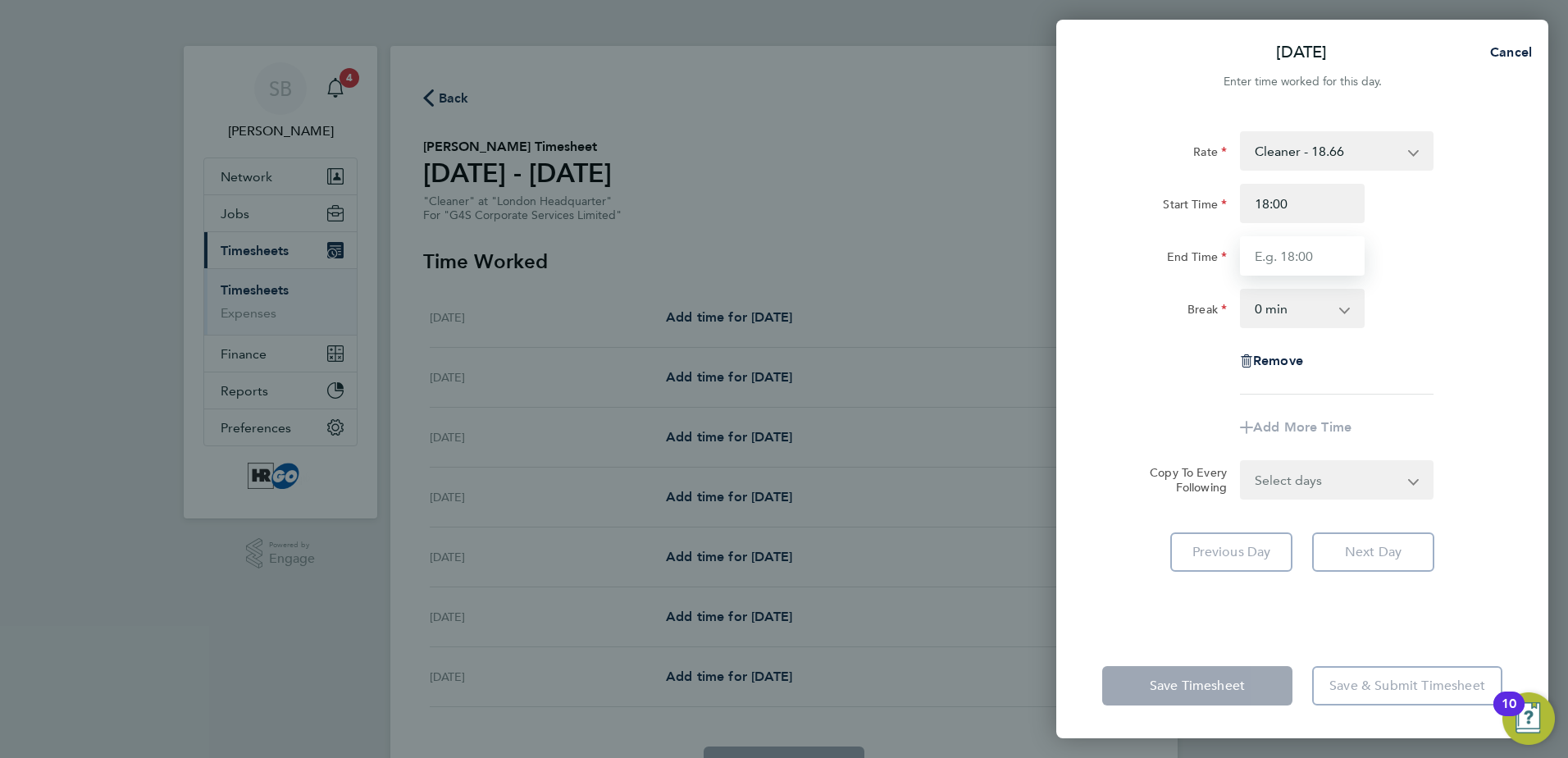
click at [1309, 260] on input "End Time" at bounding box center [1302, 256] width 125 height 39
type input "22:00"
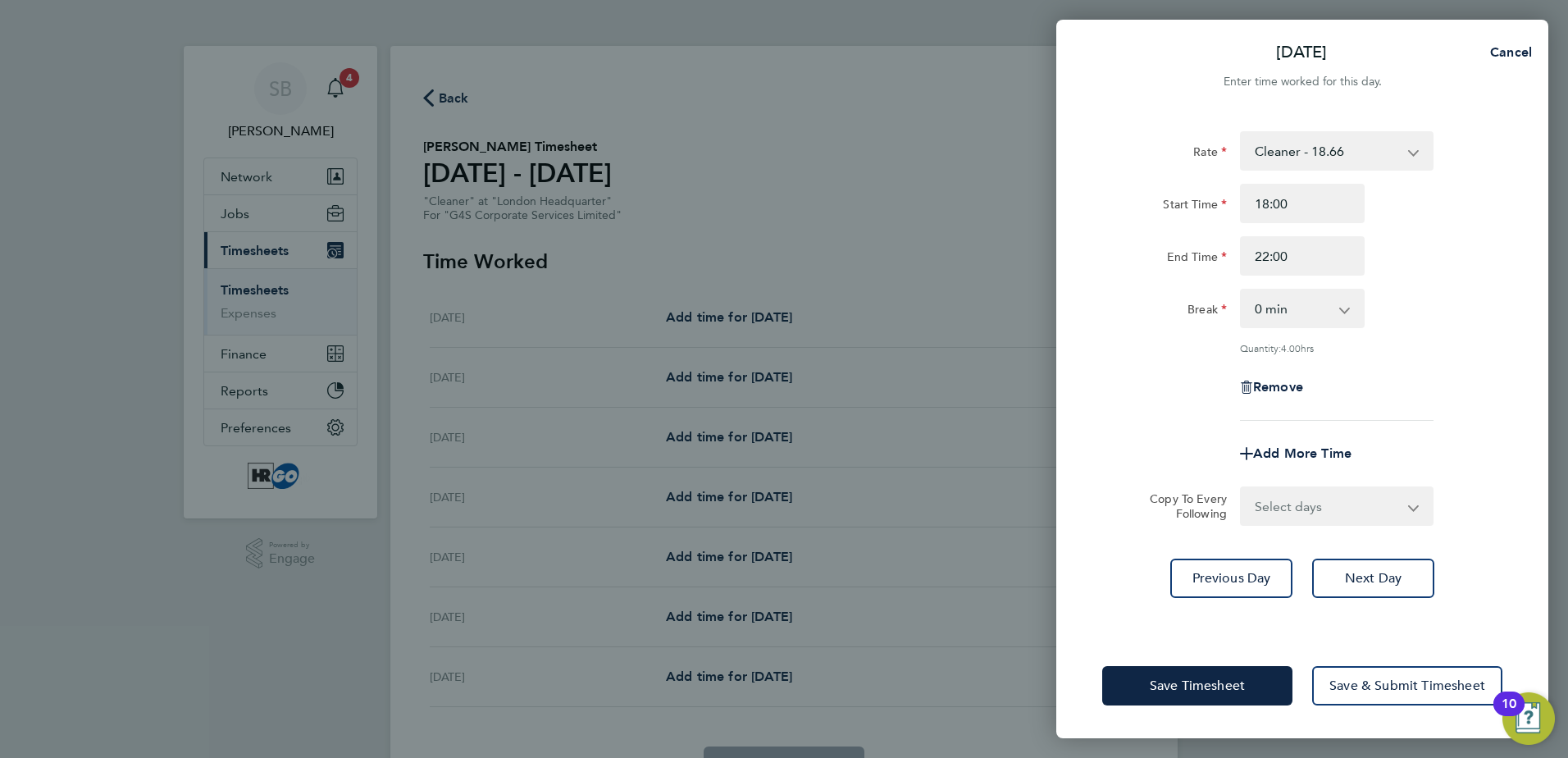
click at [1482, 314] on div "Break 0 min 15 min 30 min 45 min 60 min 75 min 90 min" at bounding box center [1303, 309] width 413 height 39
click at [1376, 580] on span "Next Day" at bounding box center [1373, 578] width 57 height 17
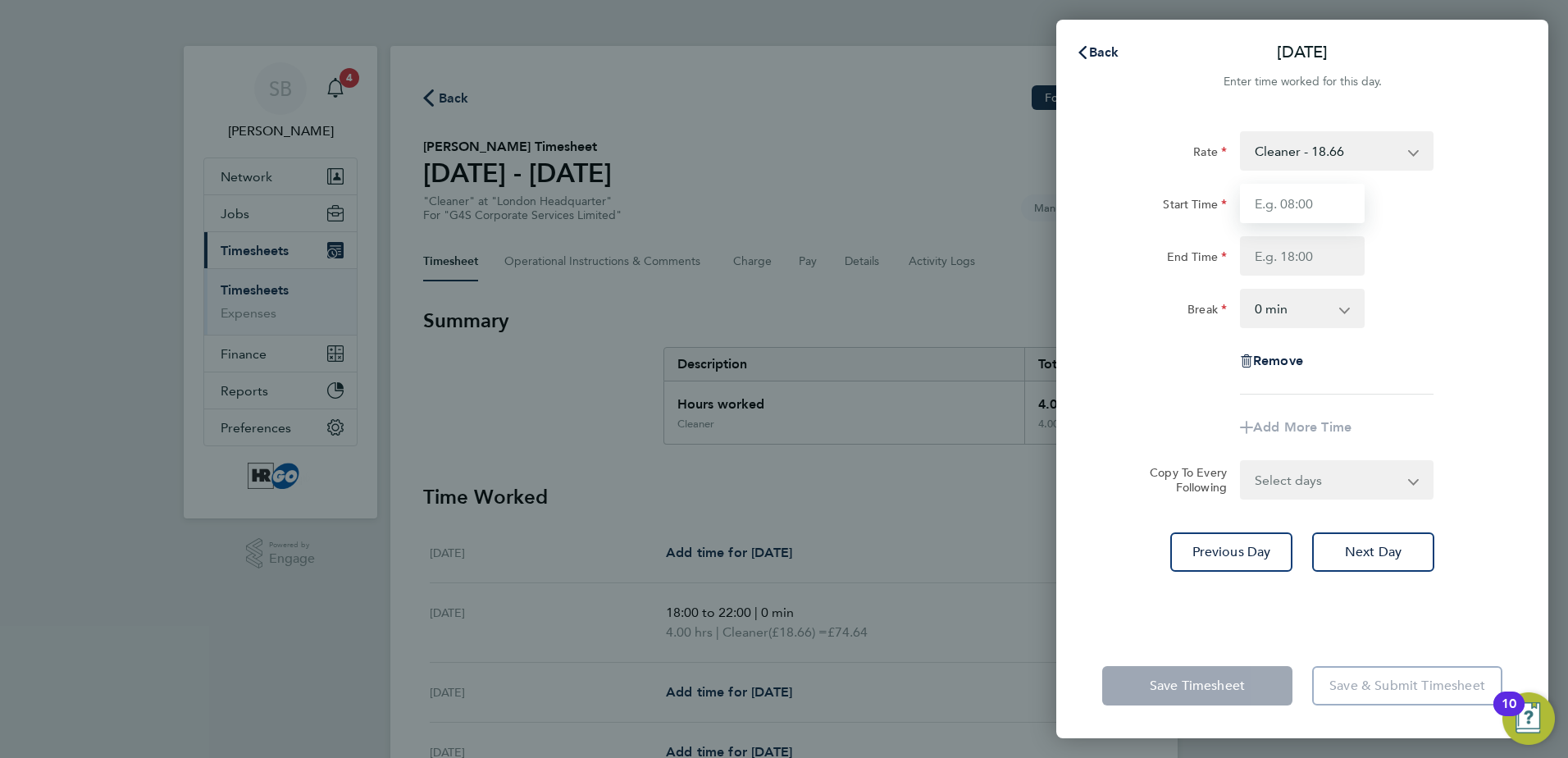
click at [1293, 196] on input "Start Time" at bounding box center [1302, 203] width 125 height 39
type input "18:00"
type input "22:00"
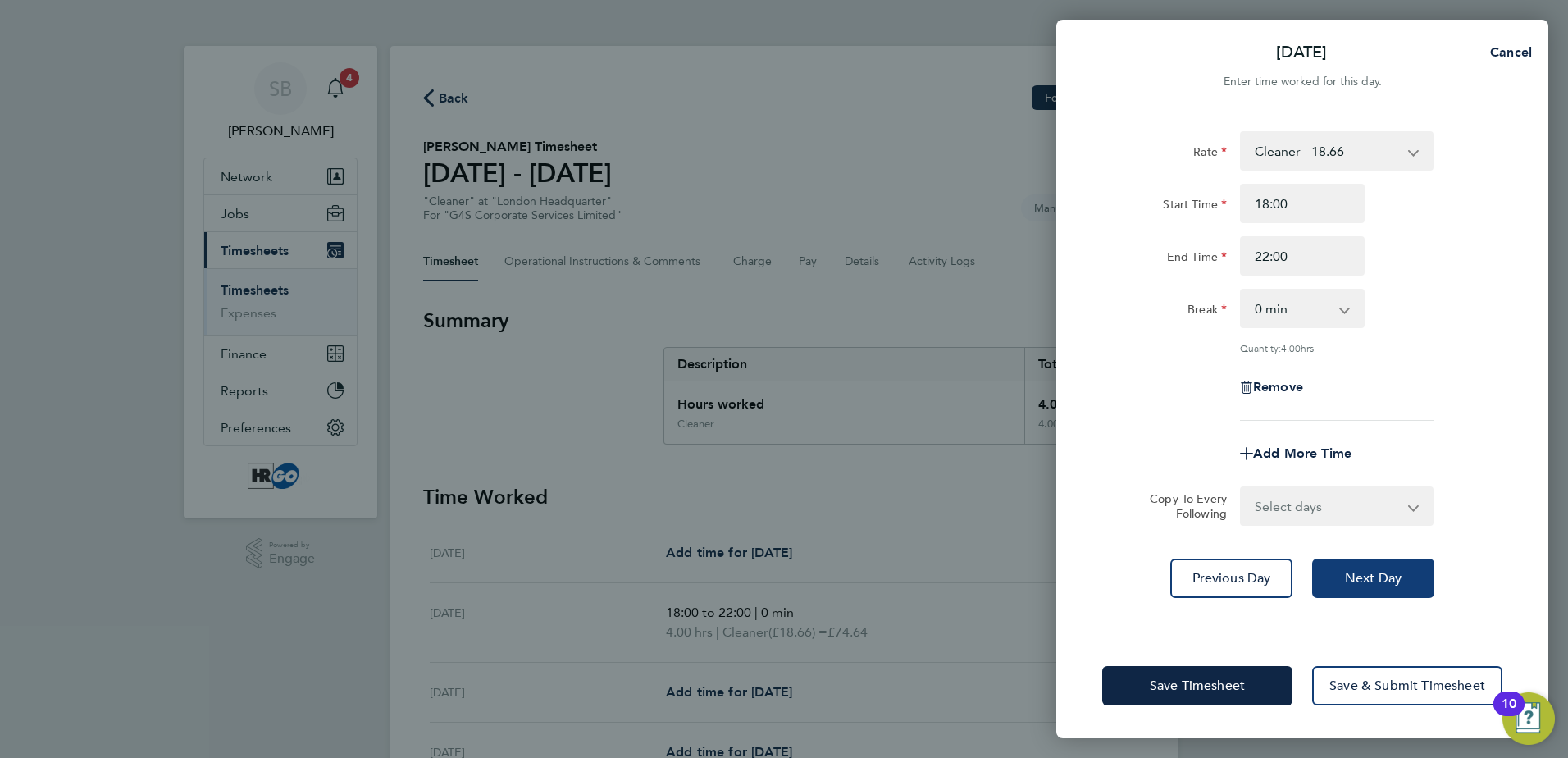
click at [1375, 577] on span "Next Day" at bounding box center [1373, 578] width 57 height 17
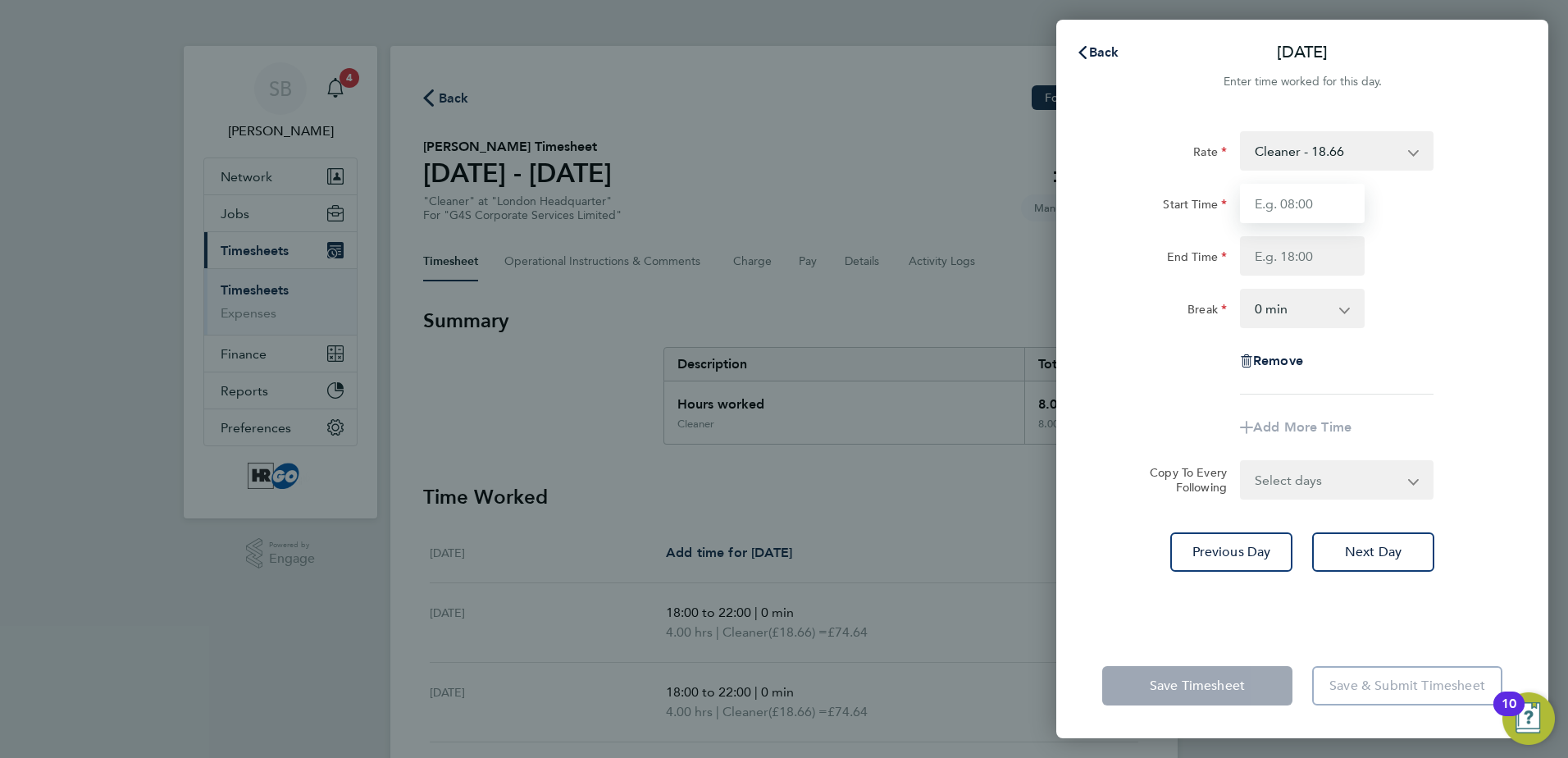
click at [1296, 196] on input "Start Time" at bounding box center [1302, 203] width 125 height 39
type input "18:00"
type input "22:00"
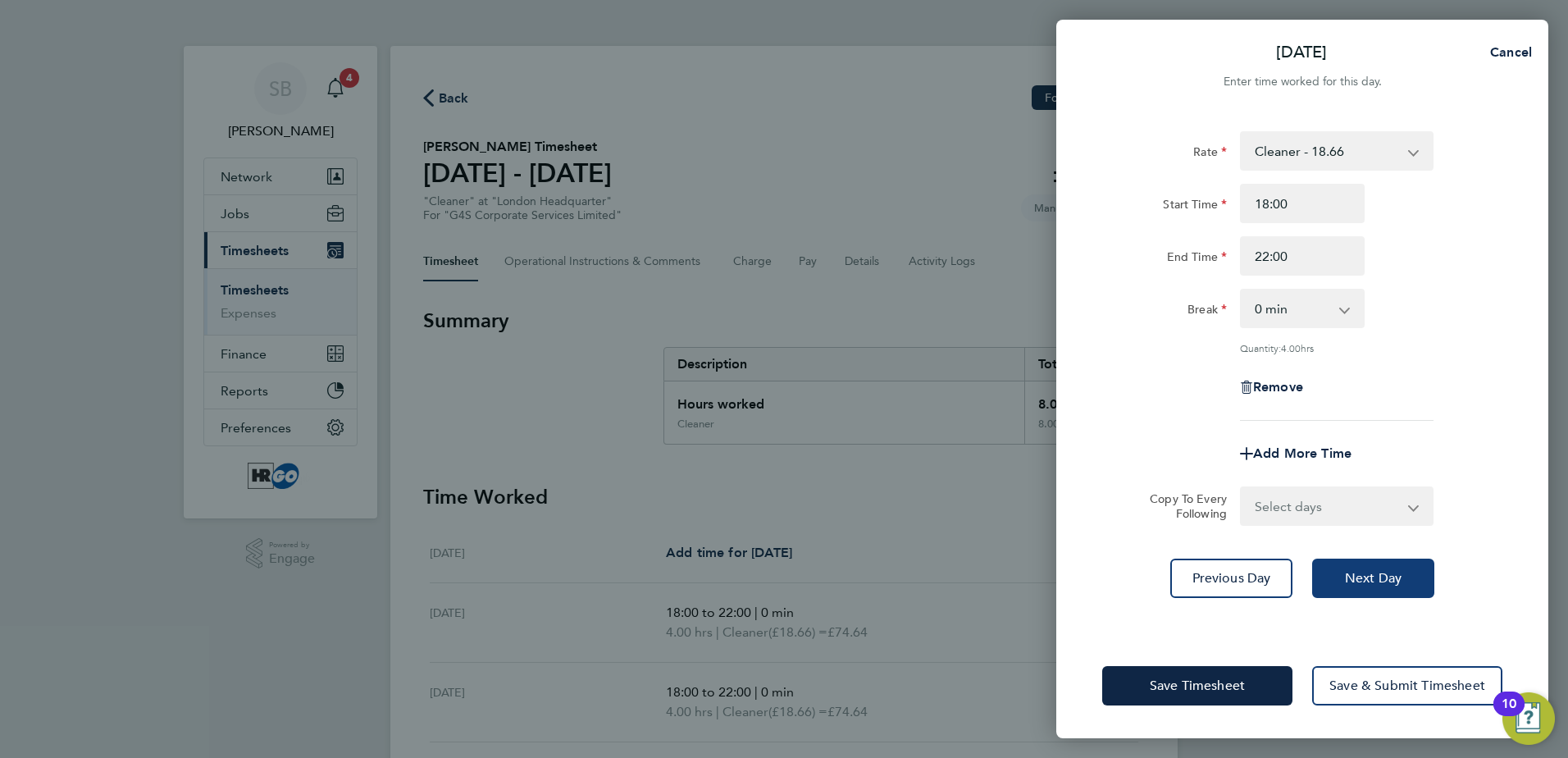
click at [1378, 567] on button "Next Day" at bounding box center [1373, 578] width 122 height 39
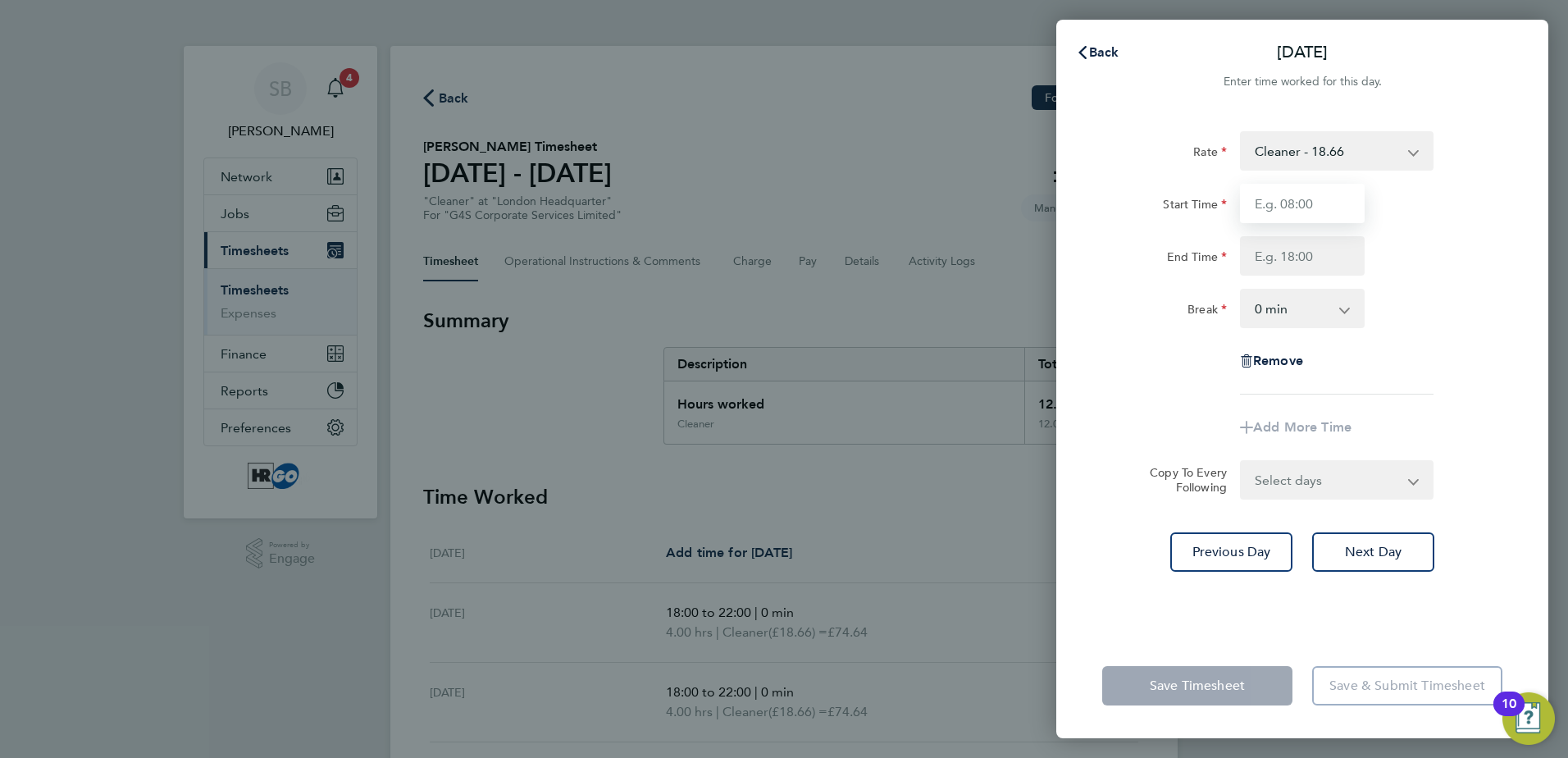
click at [1298, 199] on input "Start Time" at bounding box center [1302, 203] width 125 height 39
type input "18:00"
type input "22:00"
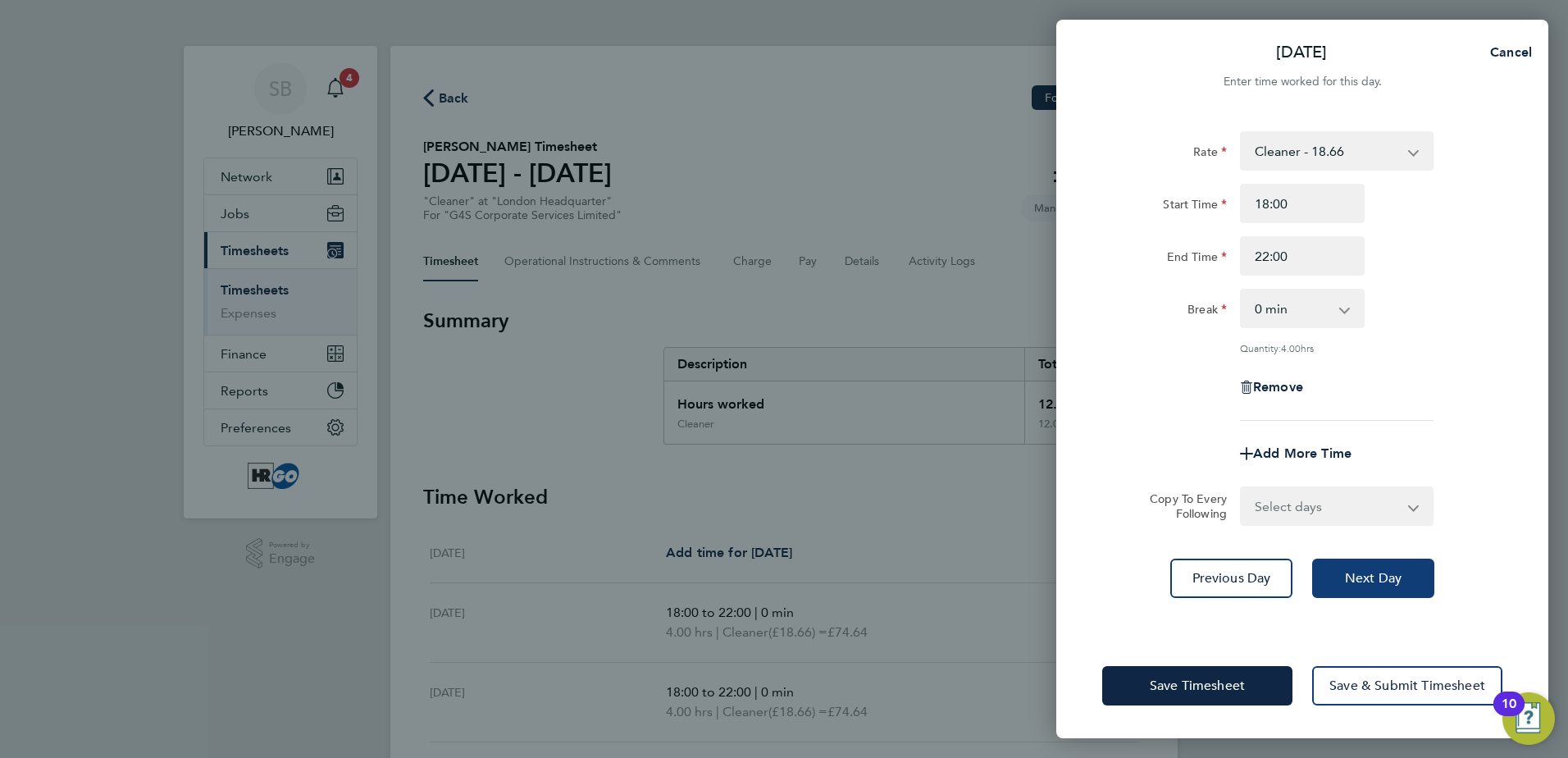
click at [1393, 577] on span "Next Day" at bounding box center [1373, 578] width 57 height 17
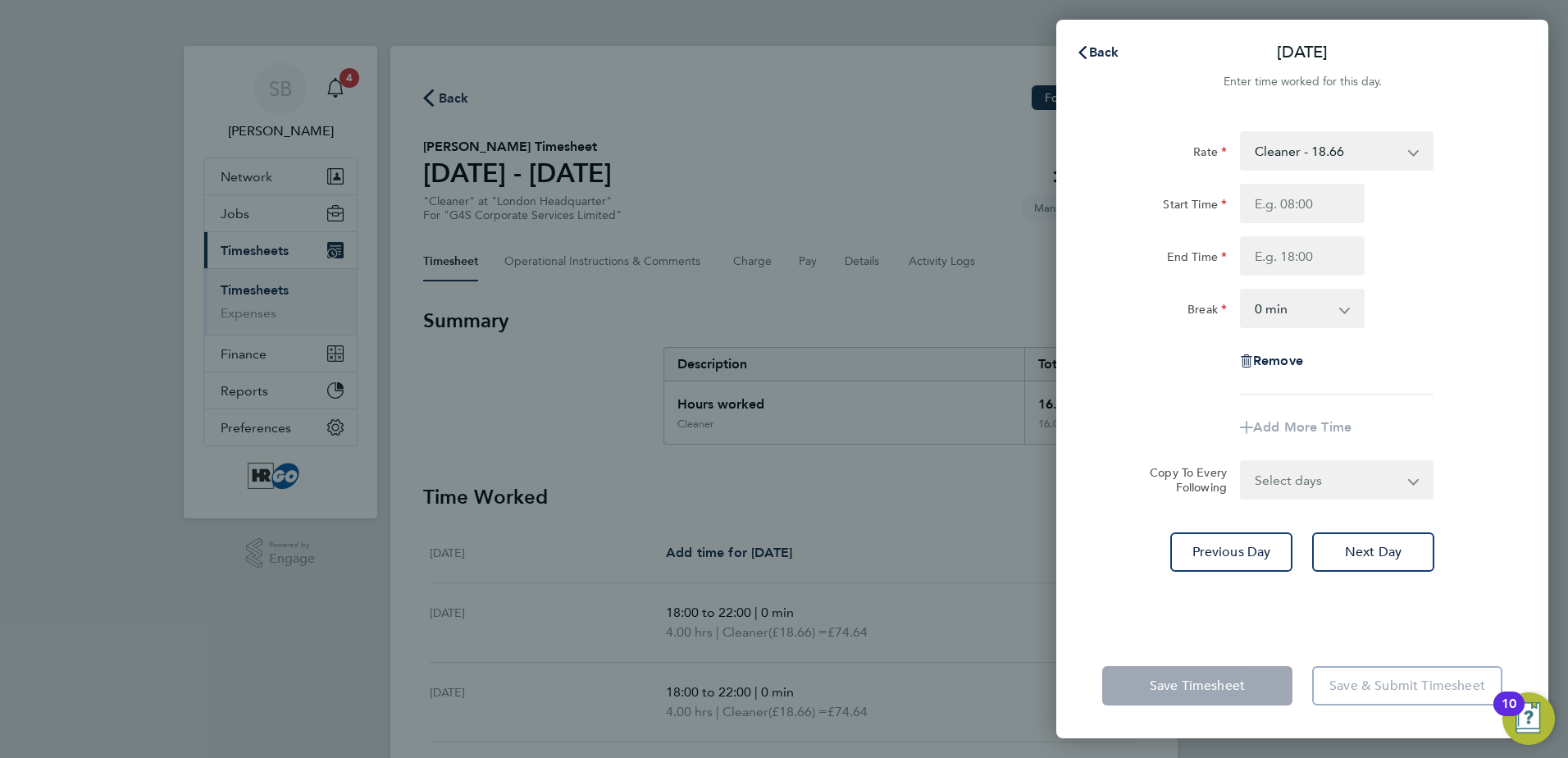
click at [989, 146] on div "Back Sat 30 Aug Enter time worked for this day. Rate Cleaner - 18.66 Start Time…" at bounding box center [784, 379] width 1568 height 758
click at [1095, 49] on span "Back" at bounding box center [1104, 52] width 31 height 16
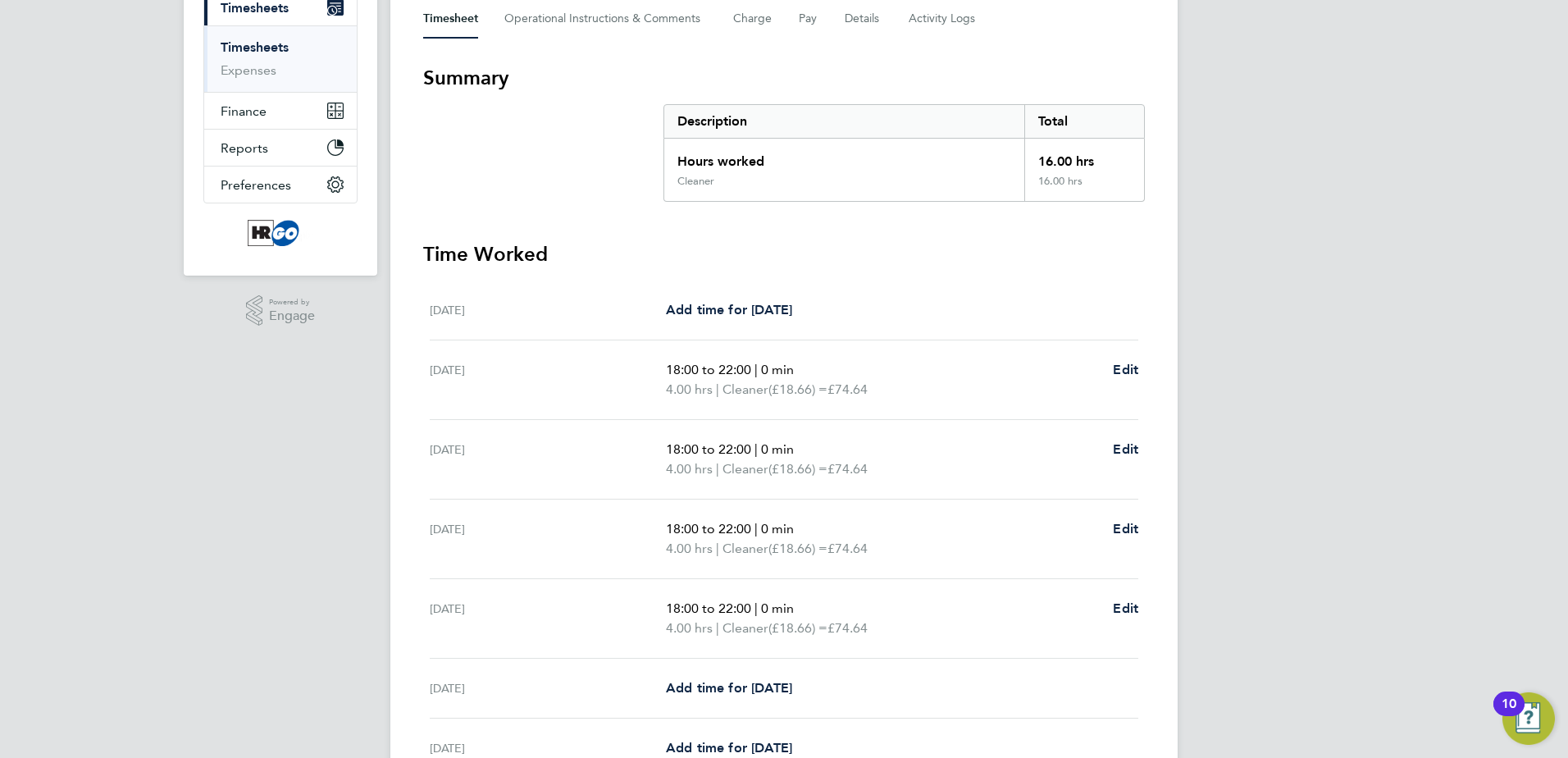
scroll to position [408, 0]
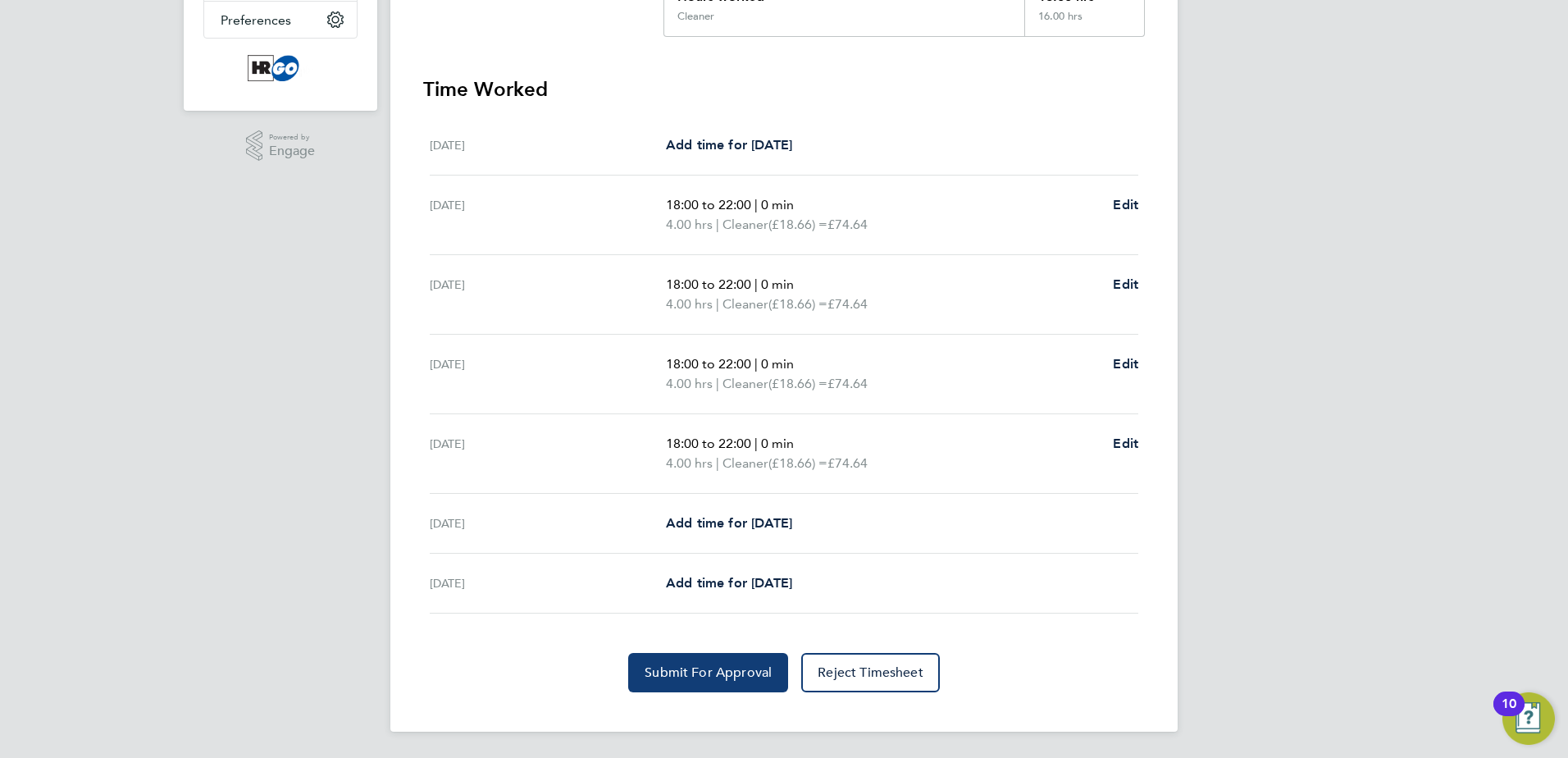
click at [689, 665] on span "Submit For Approval" at bounding box center [708, 673] width 127 height 17
